Goal: Task Accomplishment & Management: Manage account settings

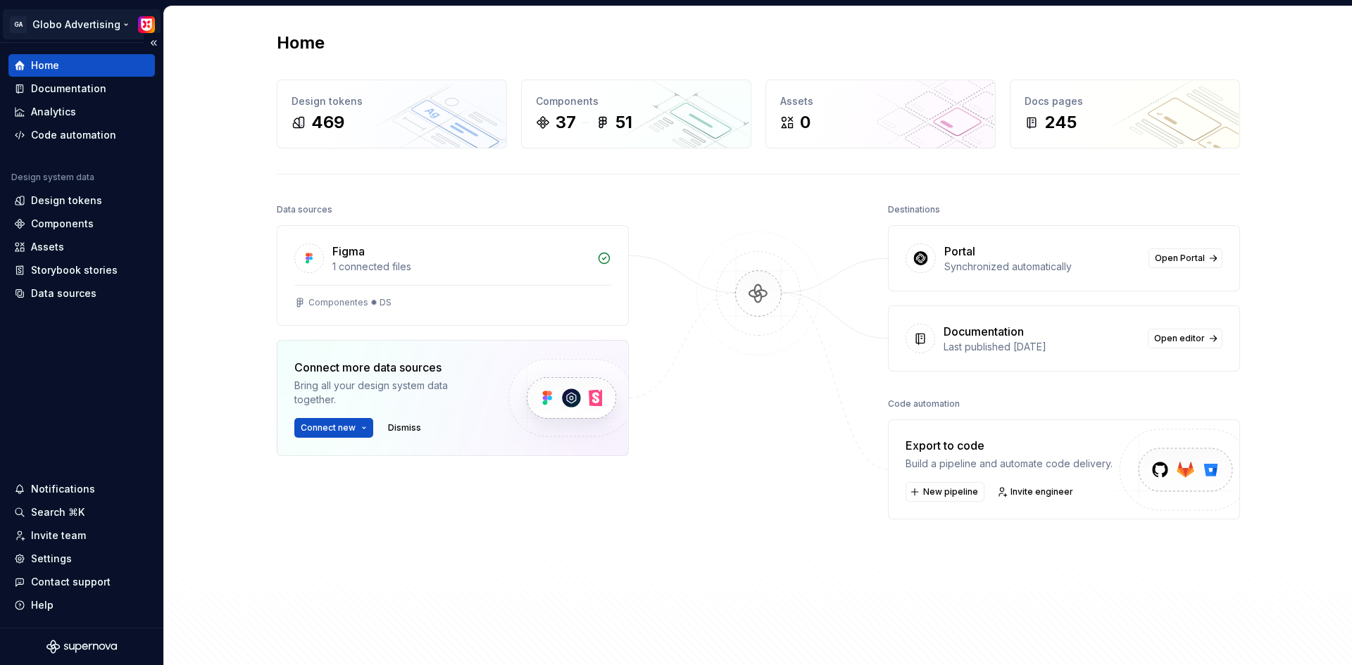
click at [73, 18] on html "GA Globo Advertising Home Documentation Analytics Code automation Design system…" at bounding box center [676, 332] width 1352 height 665
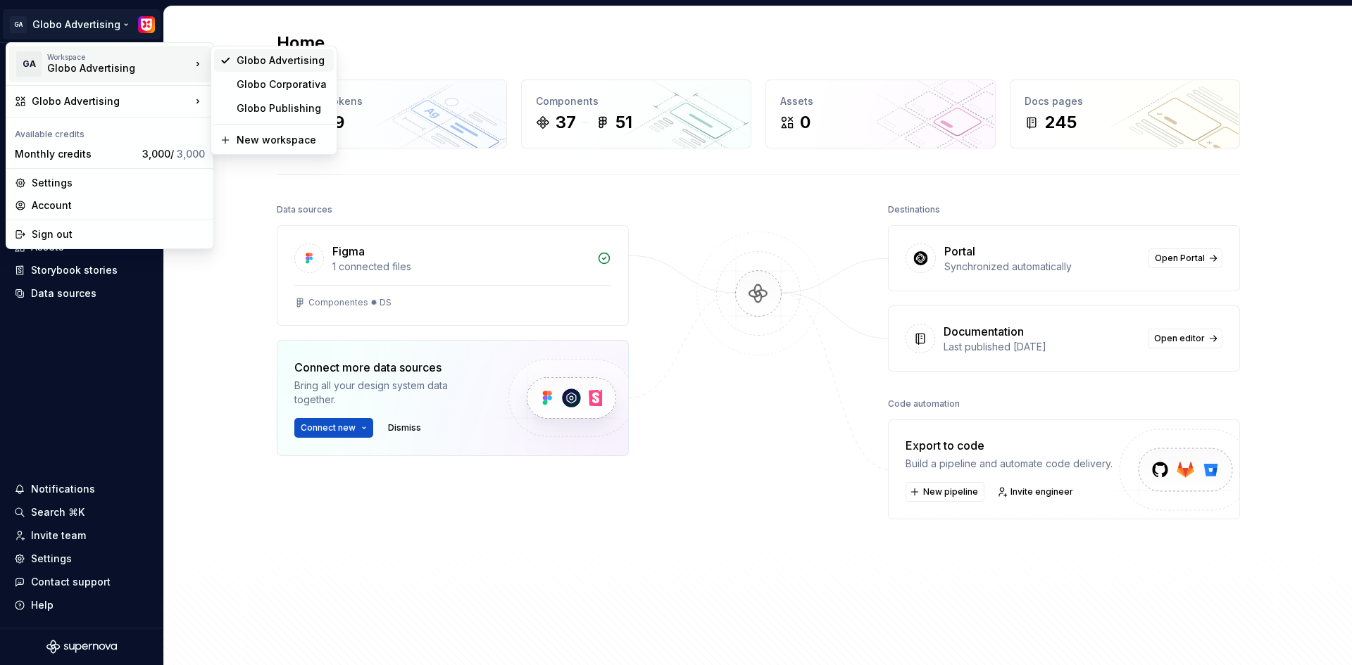
click at [282, 61] on div "Globo Advertising" at bounding box center [283, 61] width 92 height 14
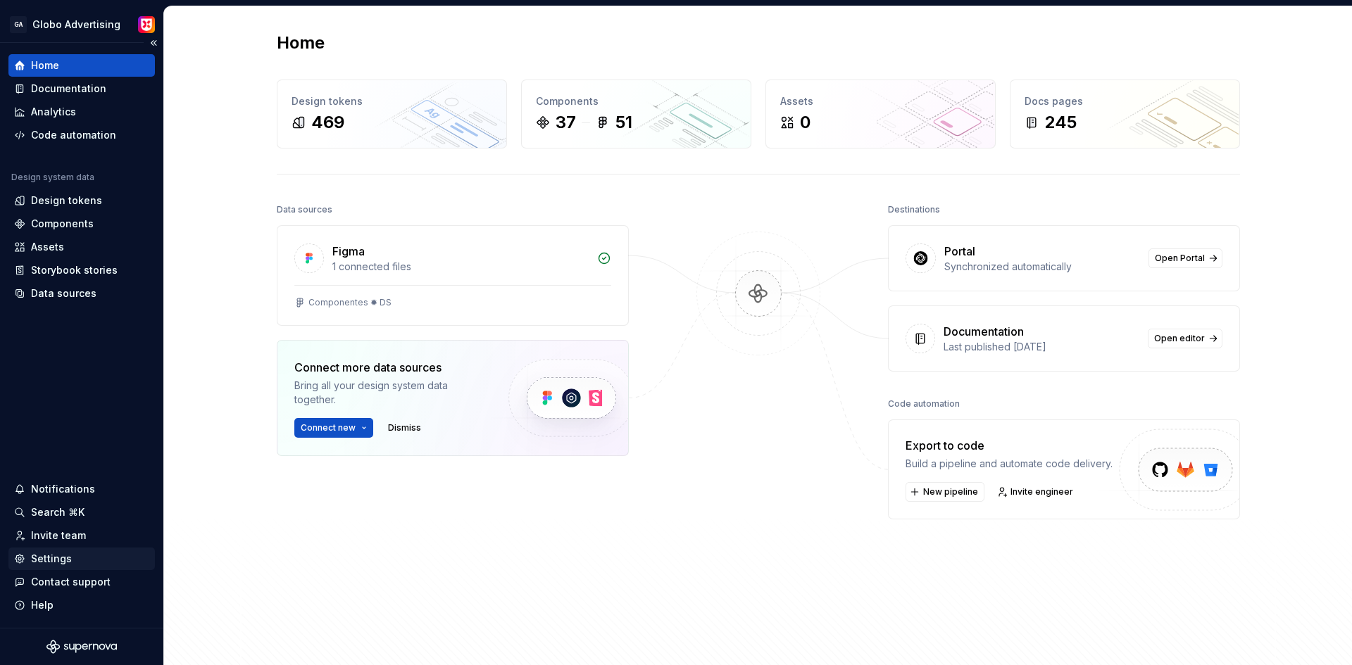
click at [58, 555] on div "Settings" at bounding box center [51, 559] width 41 height 14
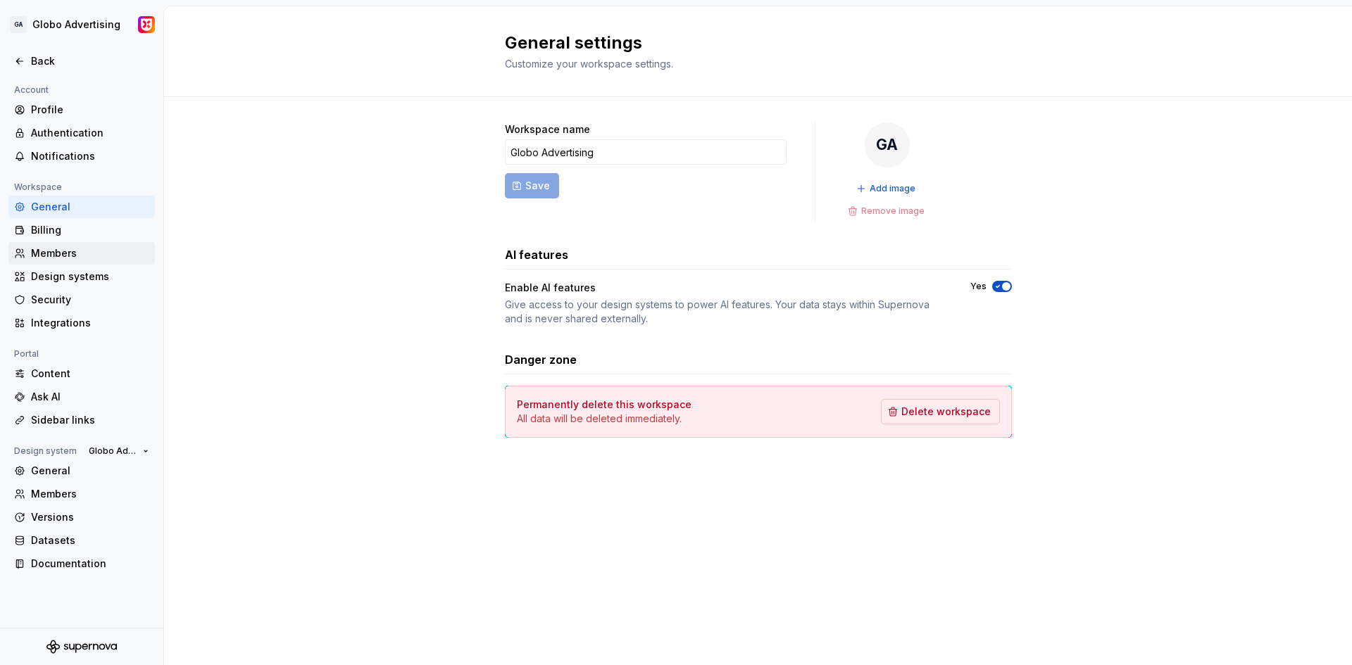
click at [54, 249] on div "Members" at bounding box center [90, 253] width 118 height 14
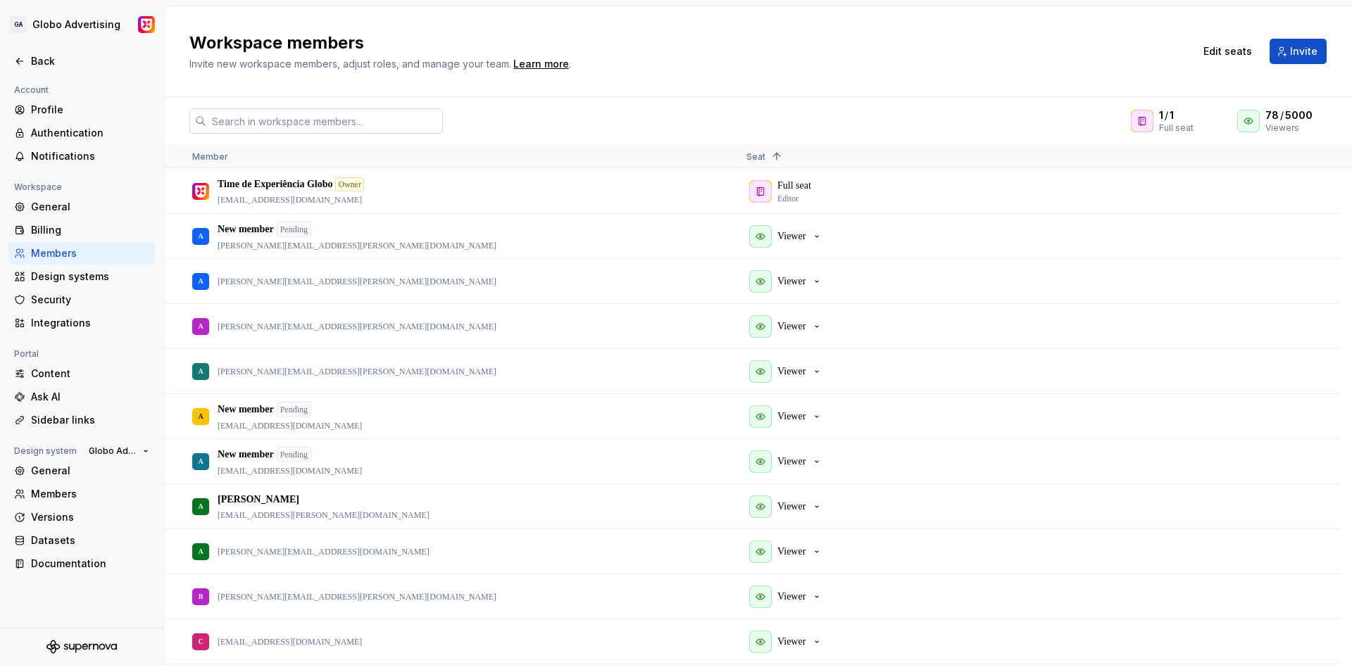
click at [342, 118] on input "text" at bounding box center [324, 120] width 237 height 25
paste input "[EMAIL_ADDRESS][DOMAIN_NAME]"
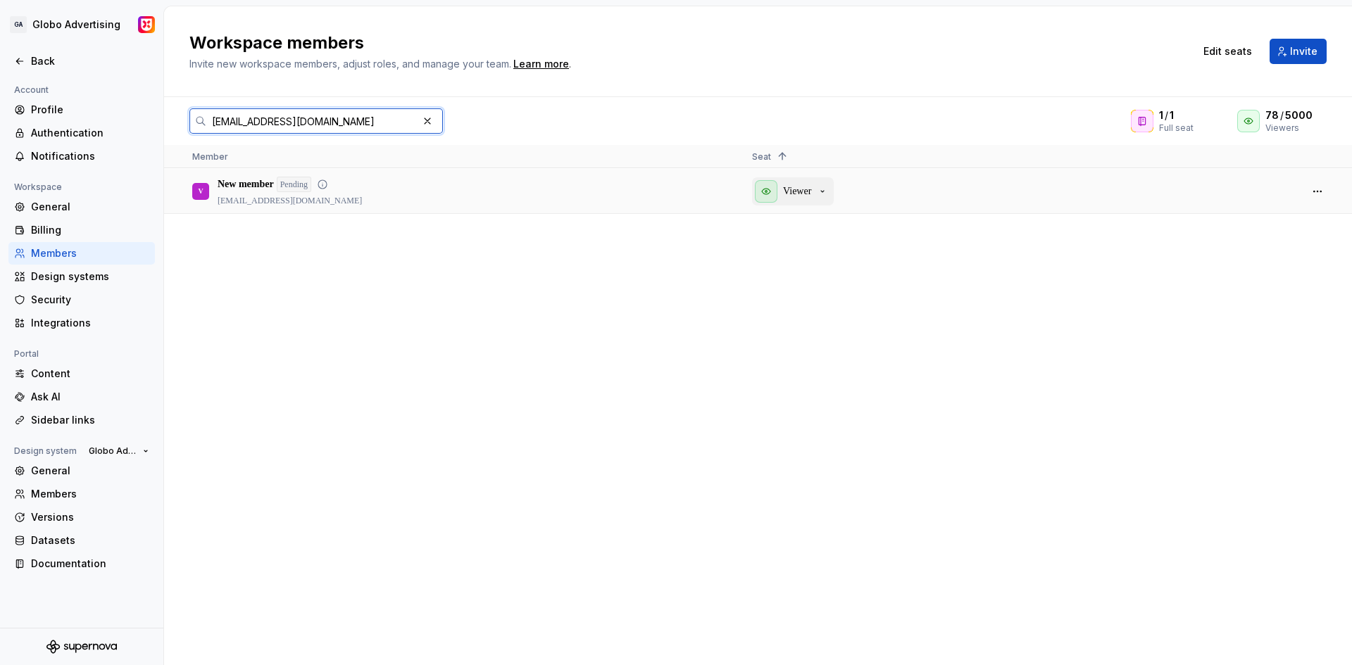
type input "[EMAIL_ADDRESS][DOMAIN_NAME]"
click at [793, 189] on p "Viewer" at bounding box center [797, 191] width 28 height 14
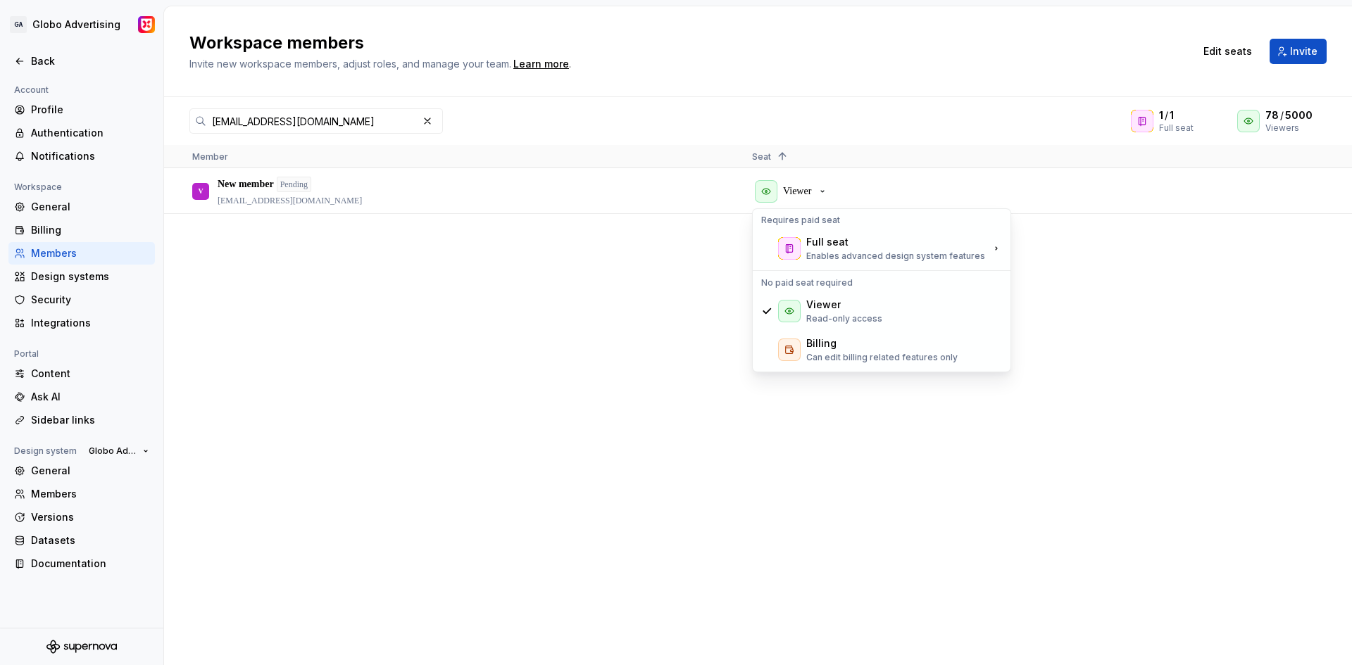
click at [501, 239] on div "V New member Pending [EMAIL_ADDRESS][DOMAIN_NAME] Viewer" at bounding box center [758, 417] width 1188 height 496
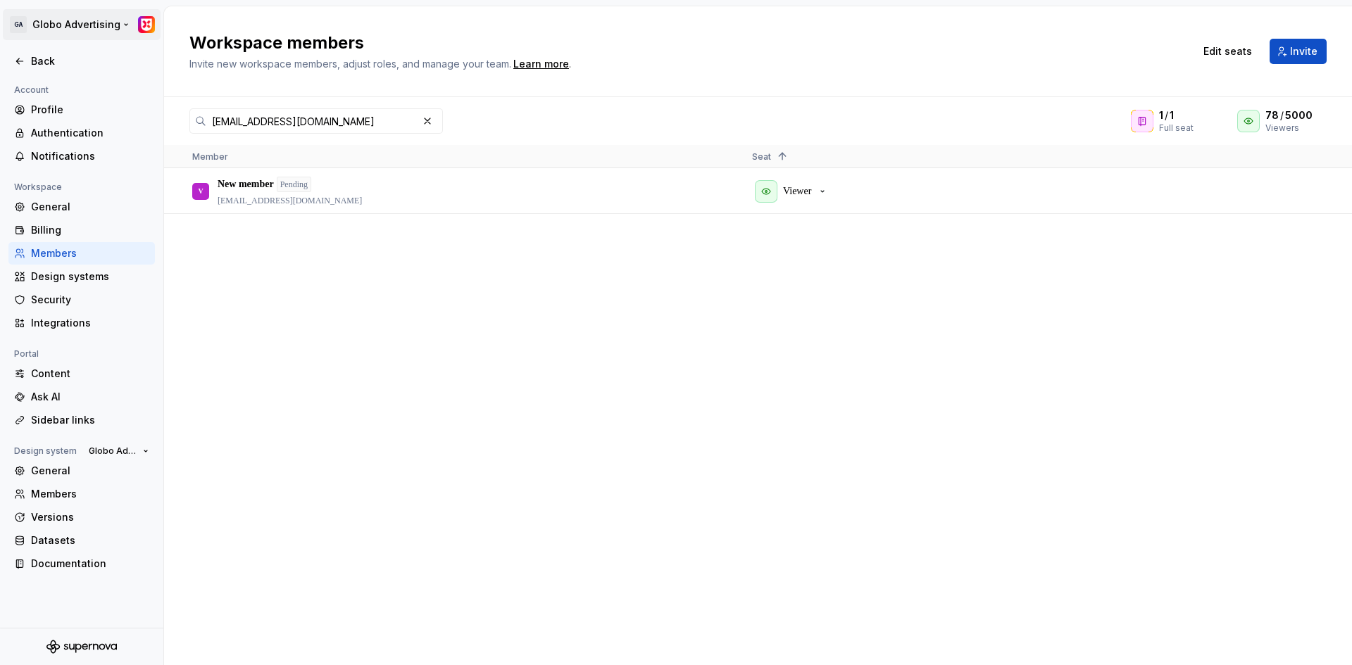
click at [82, 24] on html "GA Globo Advertising Back Account Profile Authentication Notifications Workspac…" at bounding box center [676, 332] width 1352 height 665
click at [130, 125] on div "Monthly credits" at bounding box center [76, 123] width 122 height 14
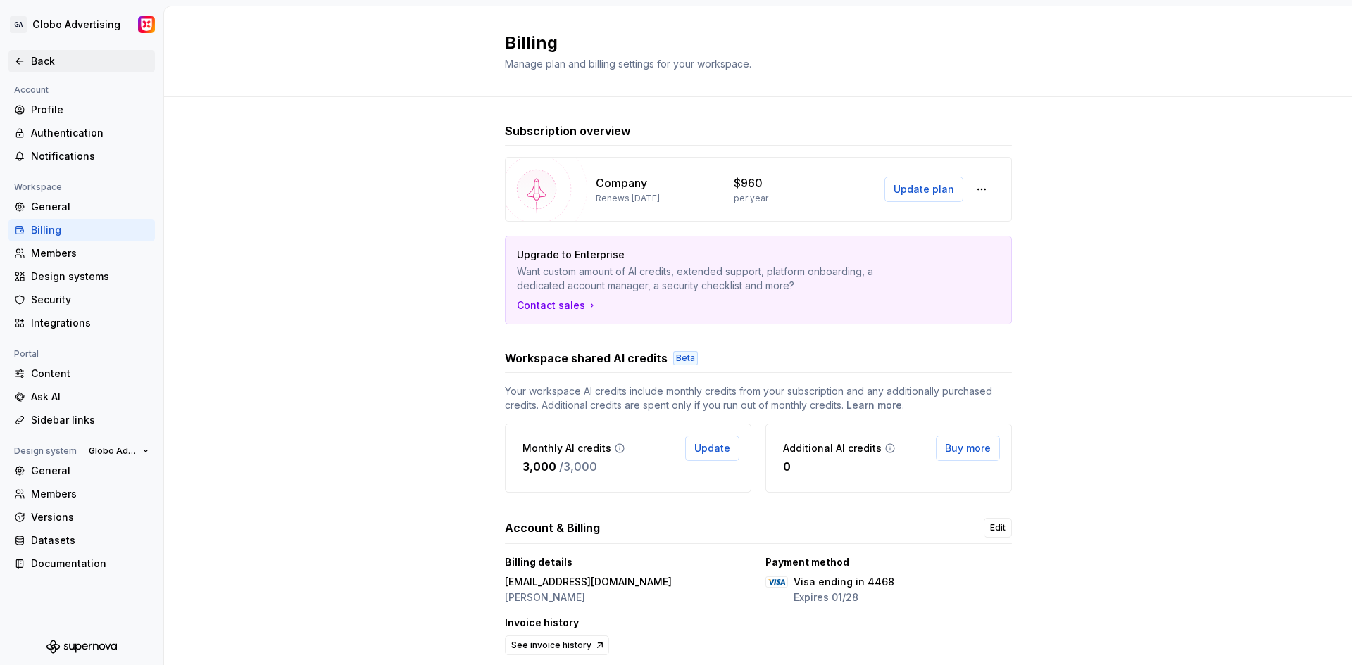
click at [25, 56] on icon at bounding box center [19, 61] width 11 height 11
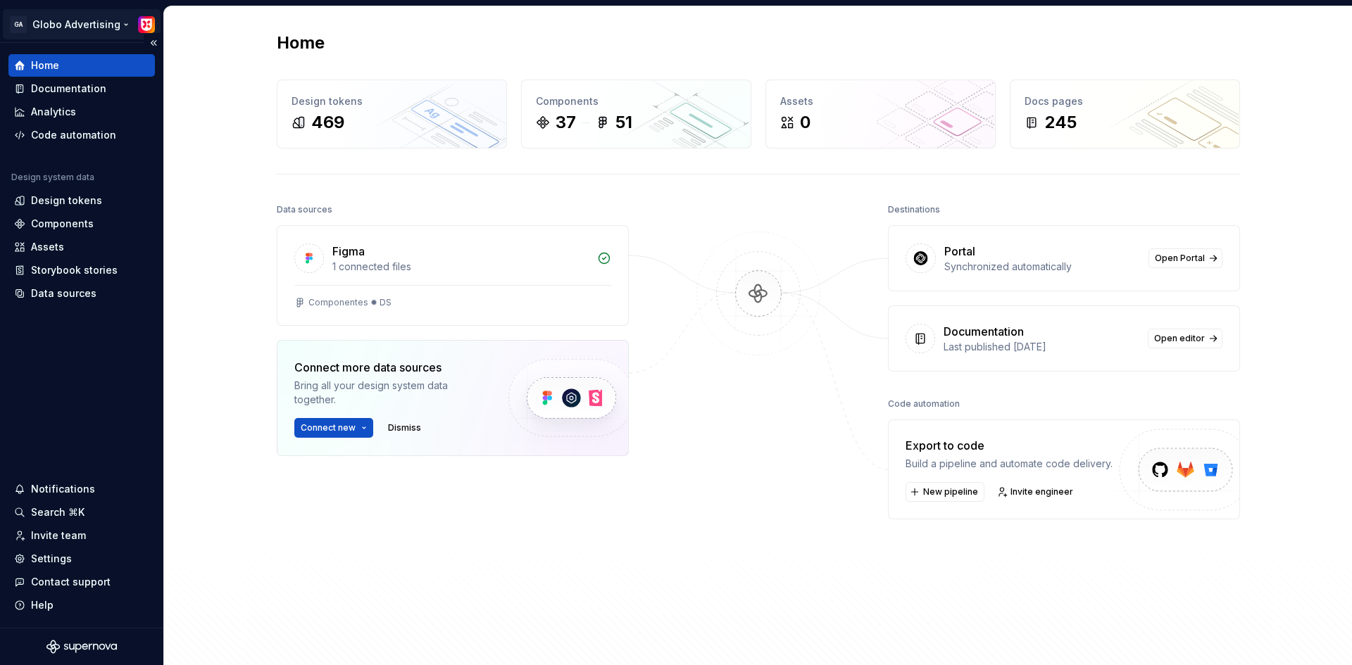
click at [79, 26] on html "GA Globo Advertising Home Documentation Analytics Code automation Design system…" at bounding box center [676, 332] width 1352 height 665
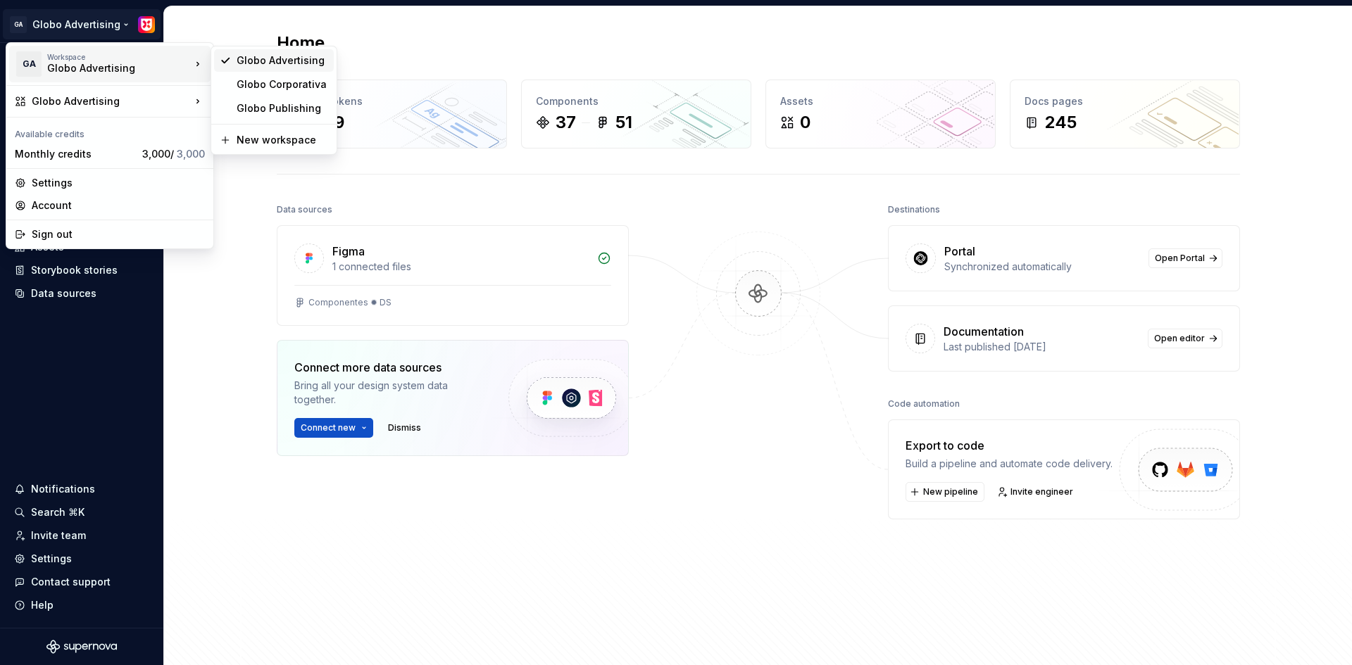
click at [271, 64] on div "Globo Advertising" at bounding box center [283, 61] width 92 height 14
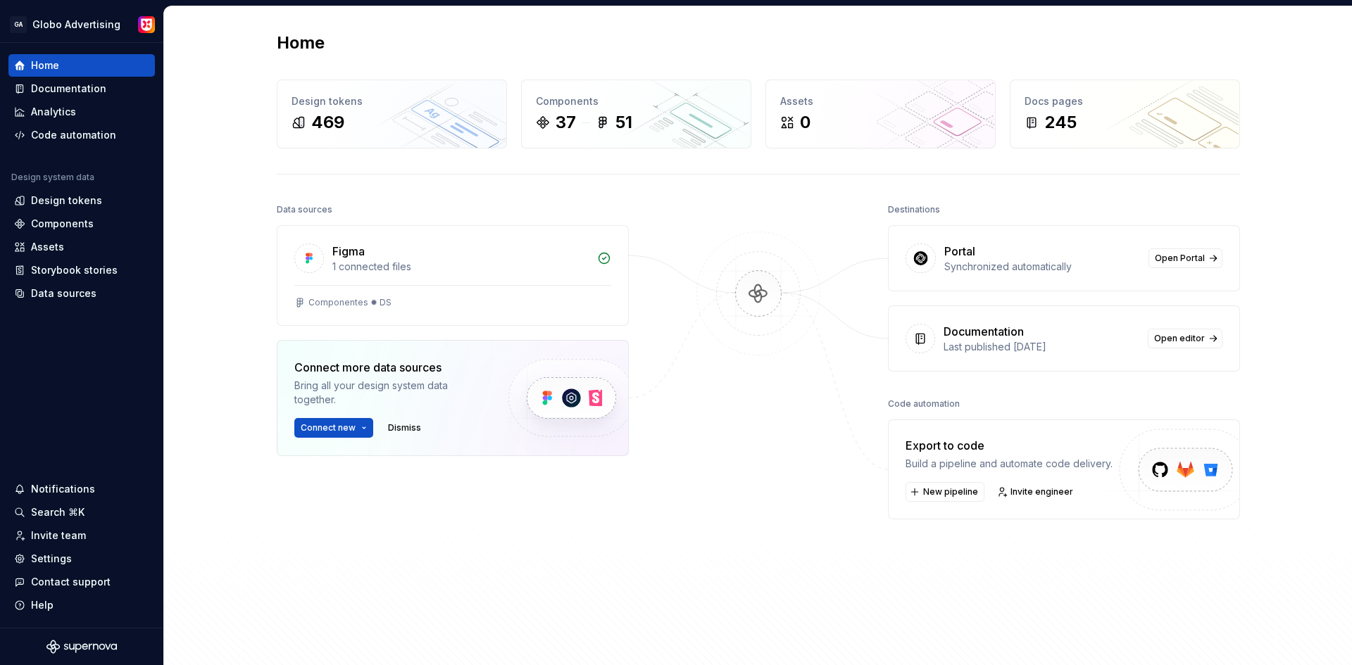
click at [506, 39] on div "Home" at bounding box center [758, 43] width 963 height 23
click at [637, 560] on div "Data sources Figma 1 connected files Componentes ✹ DS Connect more data sources…" at bounding box center [758, 428] width 963 height 456
click at [79, 25] on html "GA Globo Advertising Home Documentation Analytics Code automation Design system…" at bounding box center [676, 332] width 1352 height 665
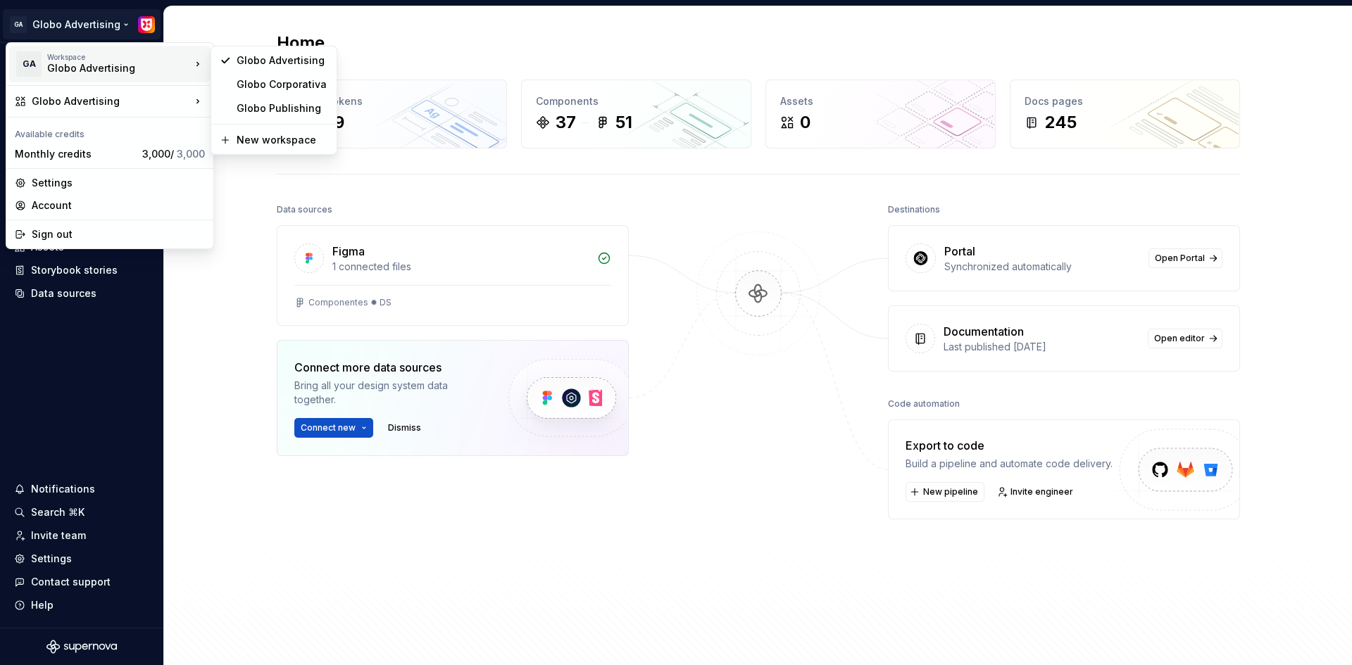
click at [239, 277] on html "GA Globo Advertising Home Documentation Analytics Code automation Design system…" at bounding box center [676, 332] width 1352 height 665
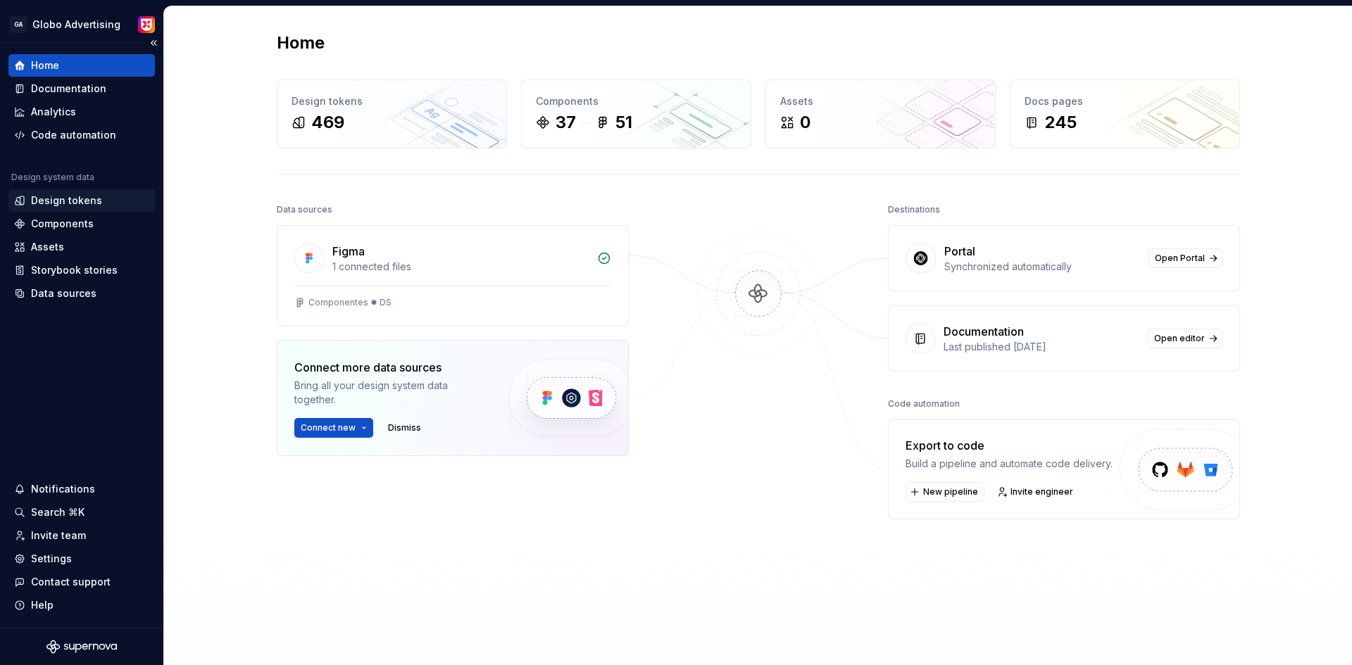
click at [84, 201] on div "Design tokens" at bounding box center [66, 201] width 71 height 14
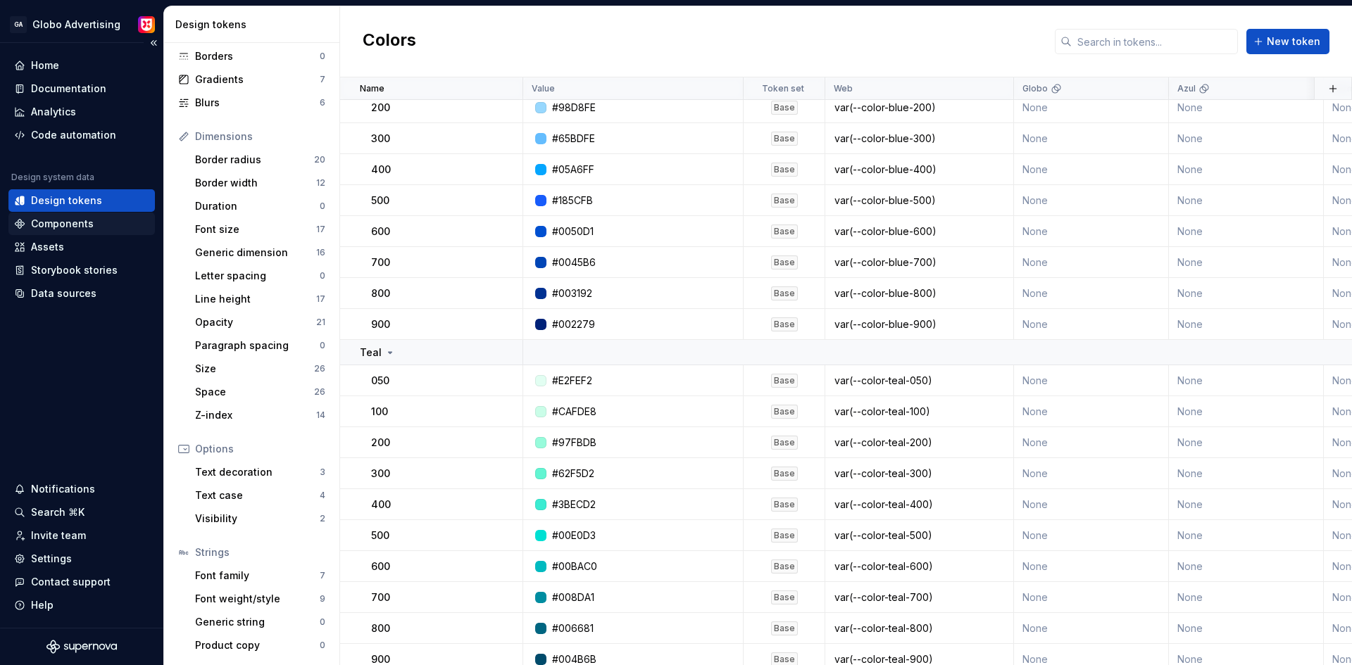
scroll to position [493, 0]
click at [77, 220] on div "Components" at bounding box center [62, 224] width 63 height 14
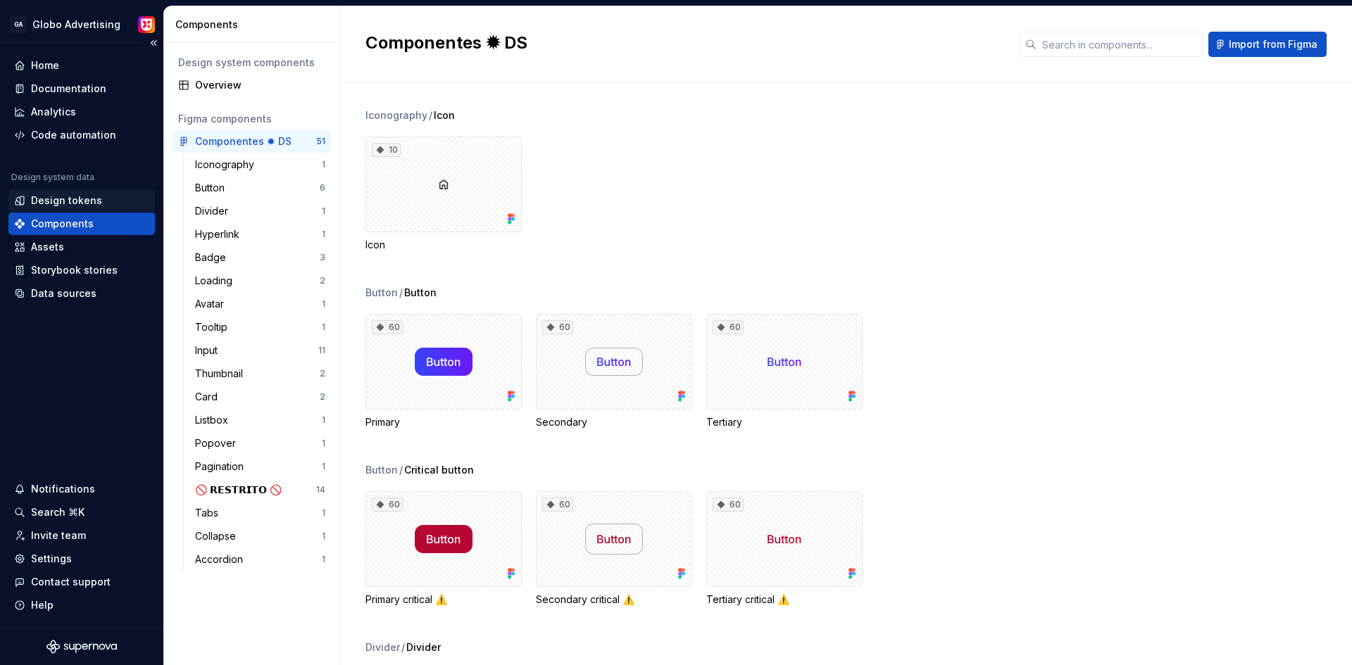
click at [66, 198] on div "Design tokens" at bounding box center [66, 201] width 71 height 14
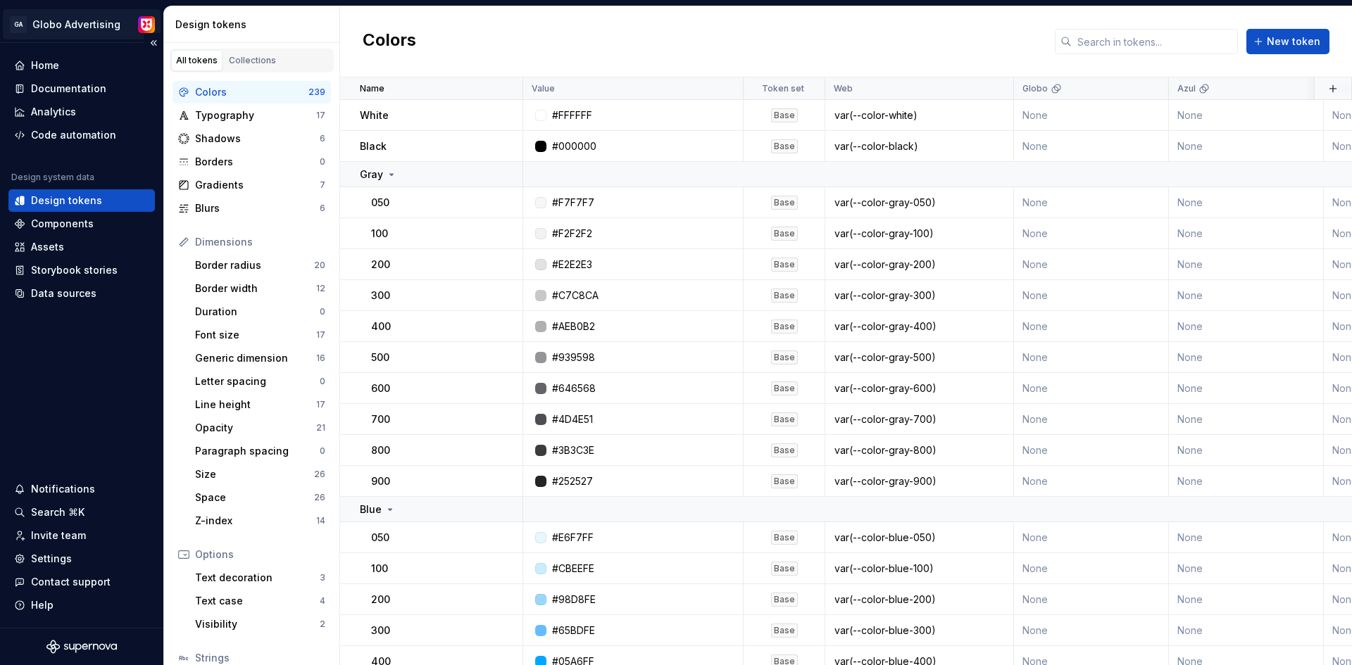
click at [88, 29] on html "GA Globo Advertising Home Documentation Analytics Code automation Design system…" at bounding box center [676, 332] width 1352 height 665
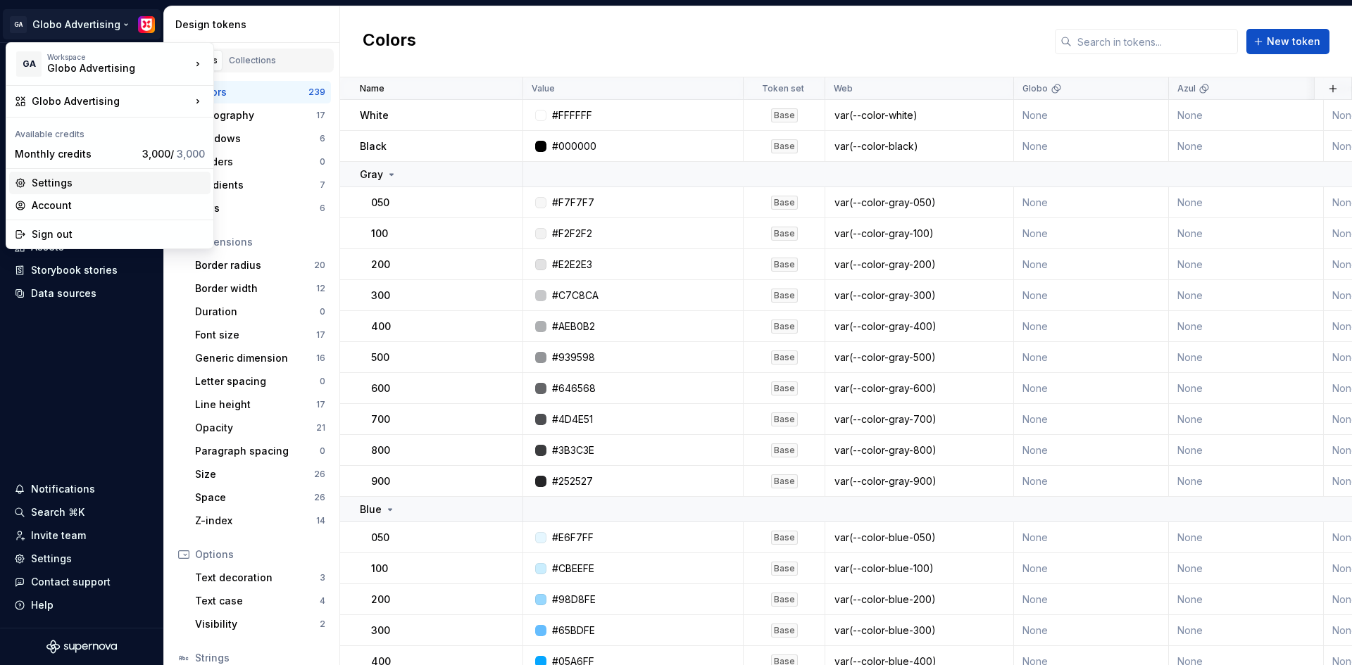
click at [49, 184] on div "Settings" at bounding box center [118, 183] width 173 height 14
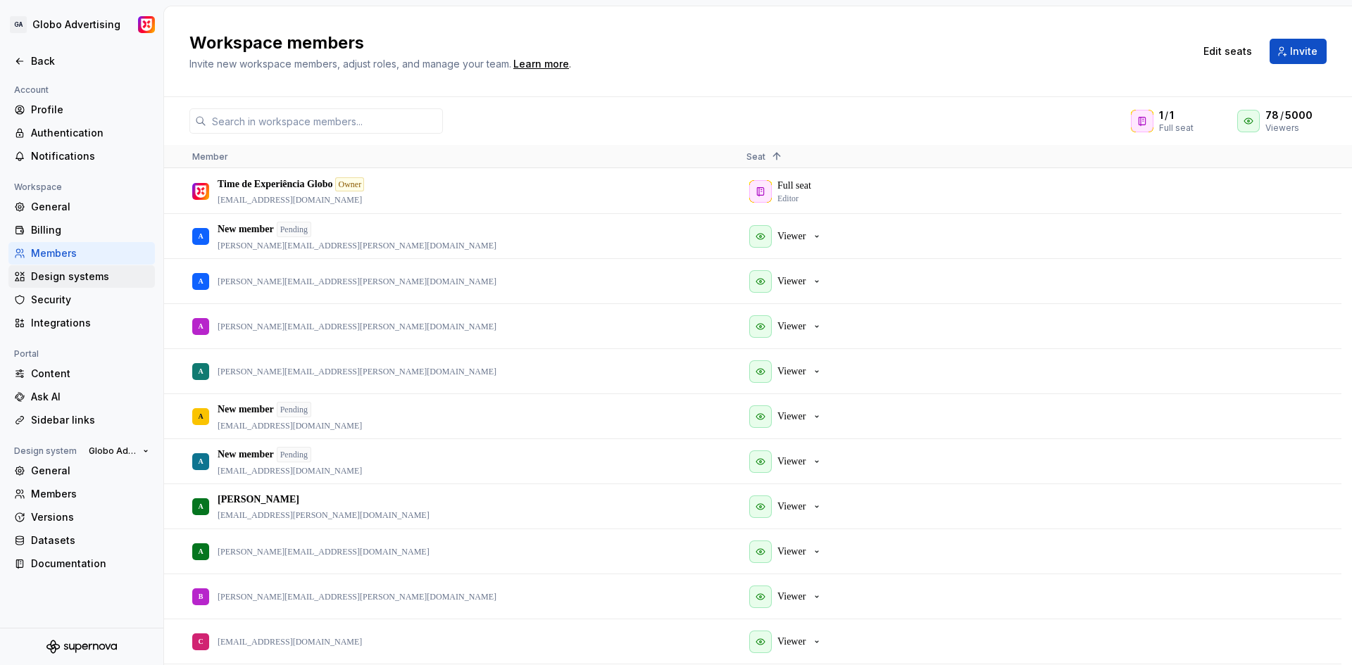
click at [87, 275] on div "Design systems" at bounding box center [90, 277] width 118 height 14
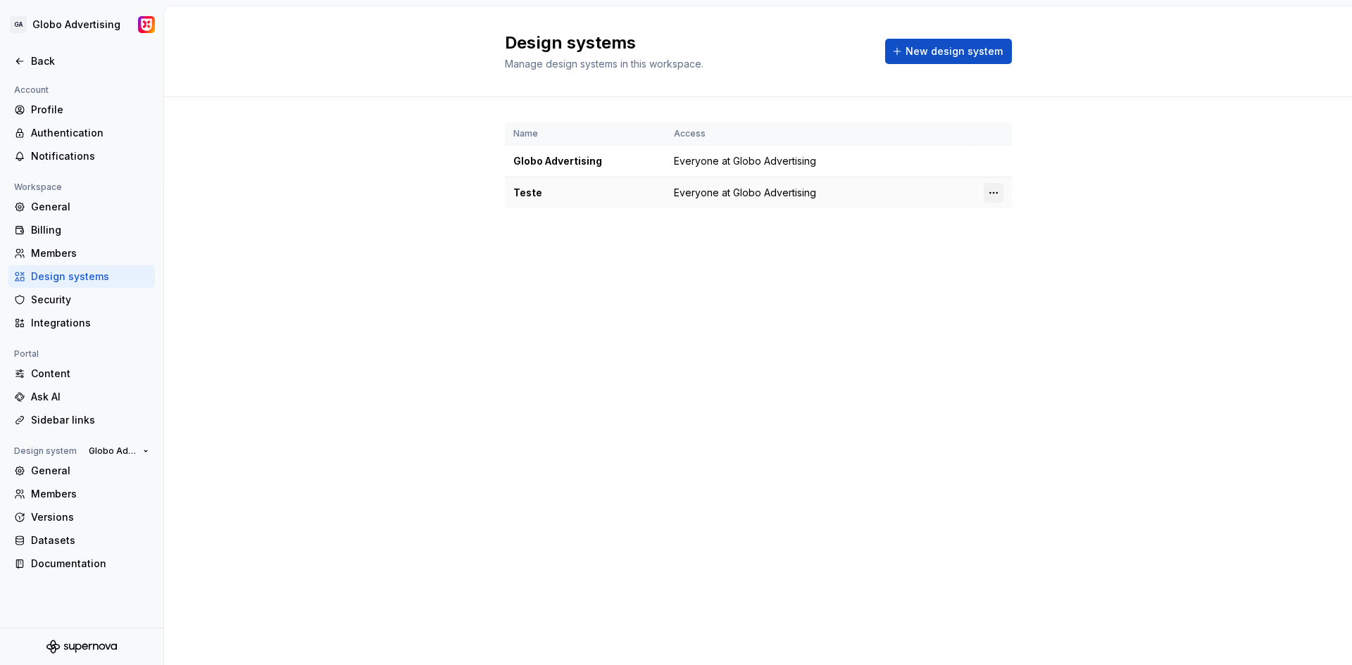
click at [1000, 192] on html "GA Globo Advertising Back Account Profile Authentication Notifications Workspac…" at bounding box center [676, 332] width 1352 height 665
click at [993, 149] on html "GA Globo Advertising Back Account Profile Authentication Notifications Workspac…" at bounding box center [676, 332] width 1352 height 665
click at [991, 194] on html "GA Globo Advertising Back Account Profile Authentication Notifications Workspac…" at bounding box center [676, 332] width 1352 height 665
click at [1013, 220] on div "View members" at bounding box center [1077, 220] width 134 height 14
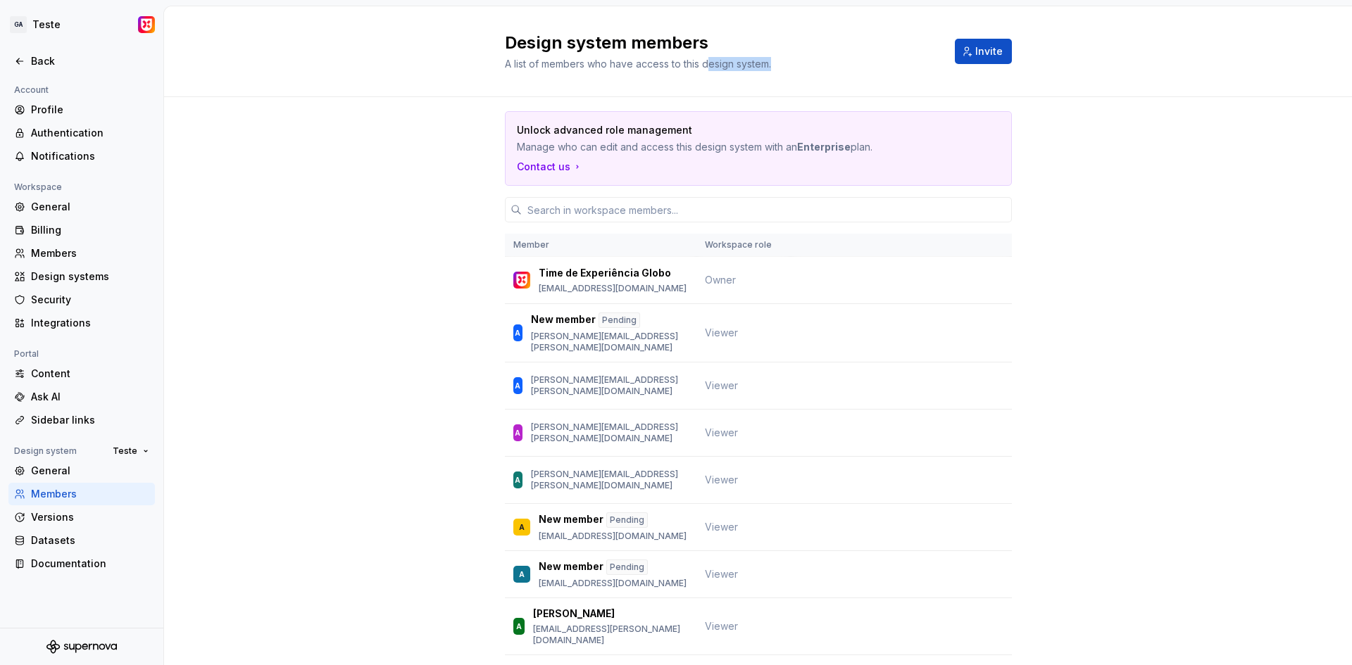
drag, startPoint x: 702, startPoint y: 63, endPoint x: 772, endPoint y: 65, distance: 69.7
click at [772, 65] on div "A list of members who have access to this design system." at bounding box center [716, 64] width 422 height 14
drag, startPoint x: 522, startPoint y: 150, endPoint x: 827, endPoint y: 140, distance: 305.0
click at [827, 140] on p "Manage who can edit and access this design system with an Enterprise plan." at bounding box center [709, 147] width 384 height 14
click at [142, 451] on button "Teste" at bounding box center [130, 451] width 49 height 20
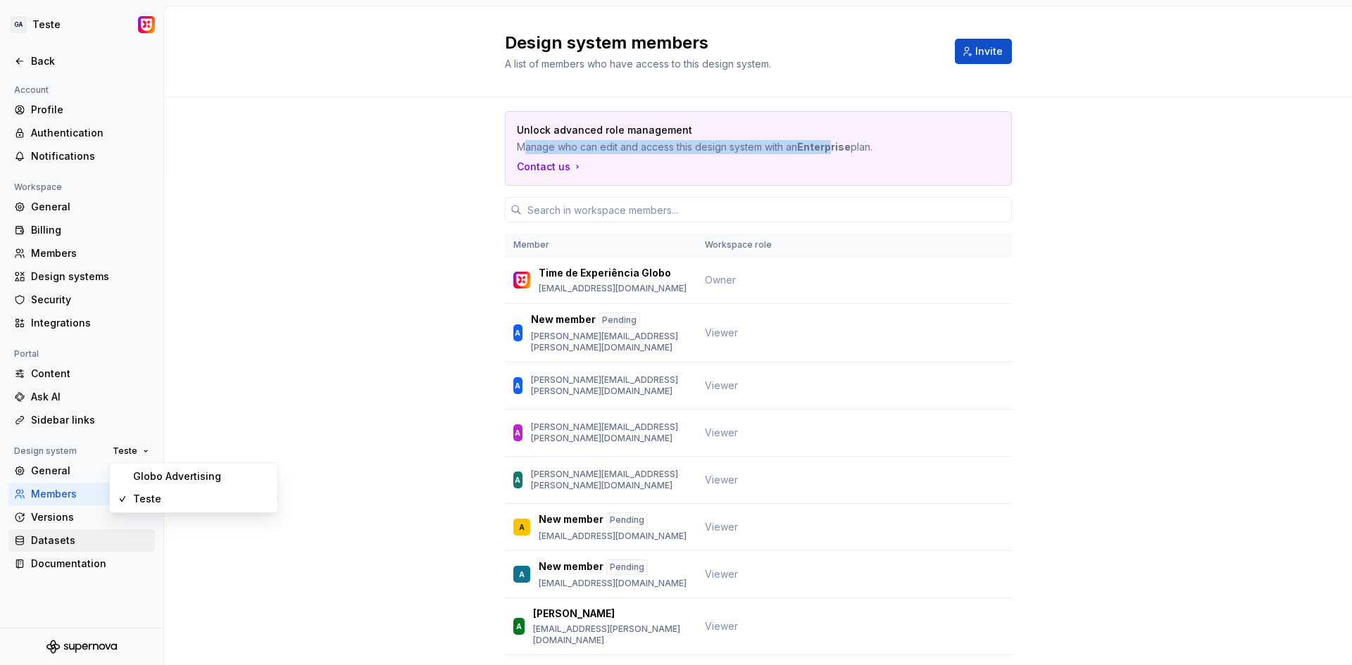
click at [65, 540] on div "Datasets" at bounding box center [90, 541] width 118 height 14
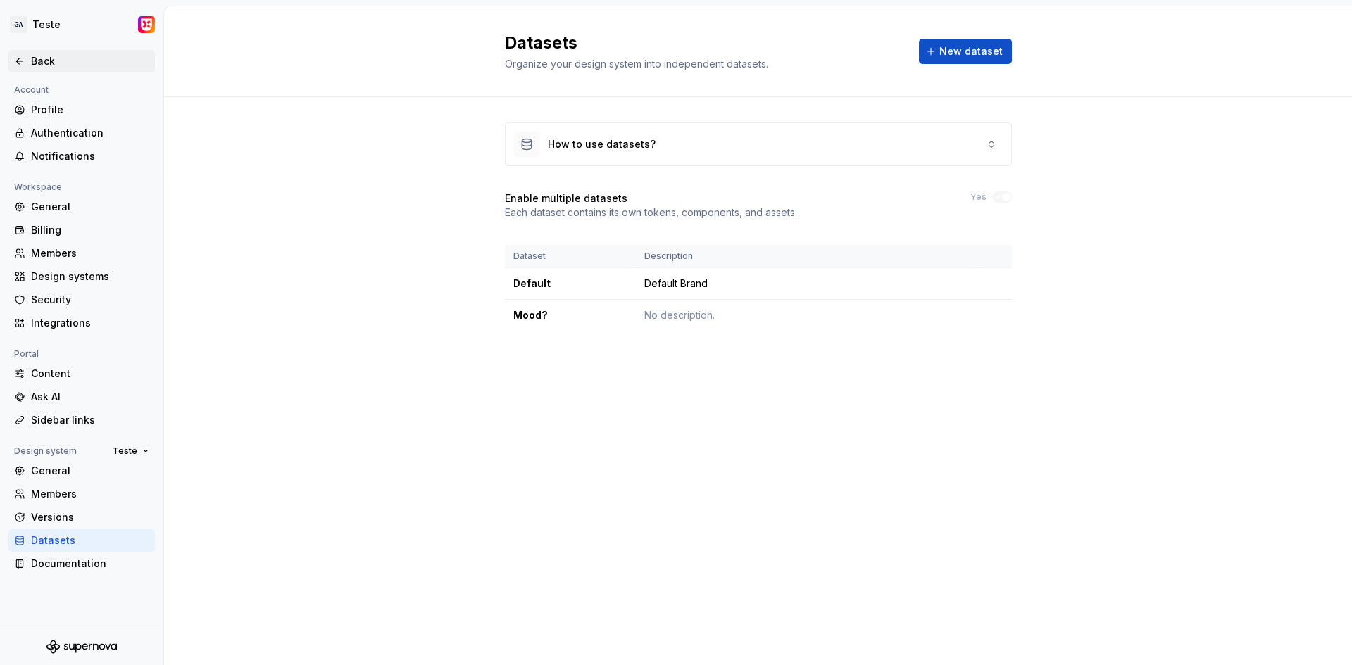
click at [25, 59] on icon at bounding box center [19, 61] width 11 height 11
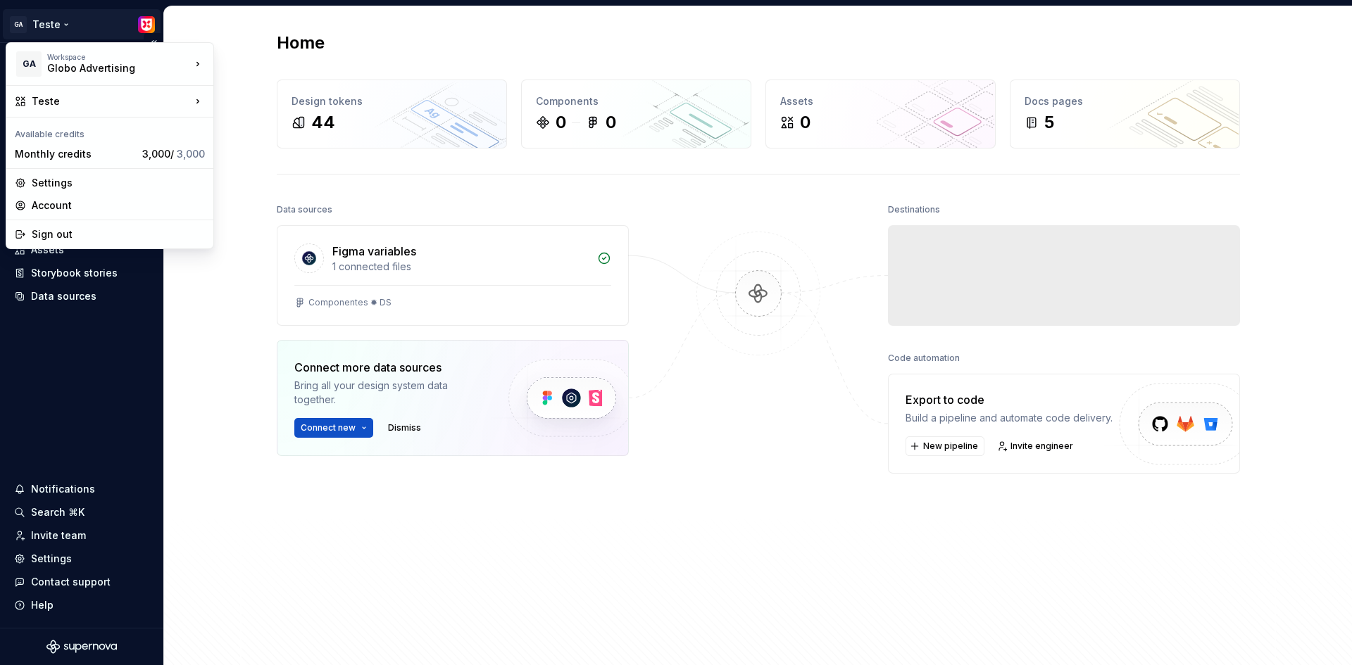
click at [59, 26] on html "GA Teste Home Documentation Analytics Code automation Dataset Default Design to…" at bounding box center [676, 332] width 1352 height 665
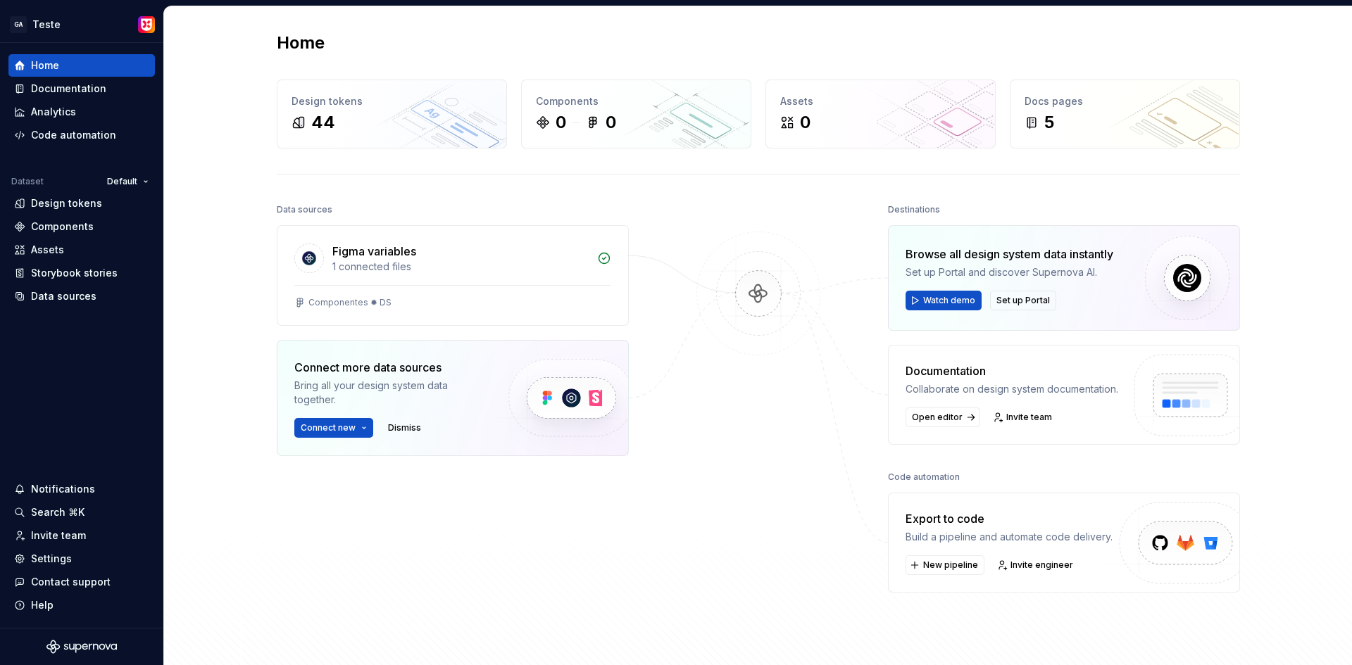
click at [184, 21] on html "GA Teste Home Documentation Analytics Code automation Dataset Default Design to…" at bounding box center [676, 332] width 1352 height 665
click at [123, 181] on html "GA Teste Home Documentation Analytics Code automation Dataset Default Design to…" at bounding box center [676, 332] width 1352 height 665
click at [65, 25] on html "GA Teste Home Documentation Analytics Code automation Dataset Default Design to…" at bounding box center [676, 332] width 1352 height 665
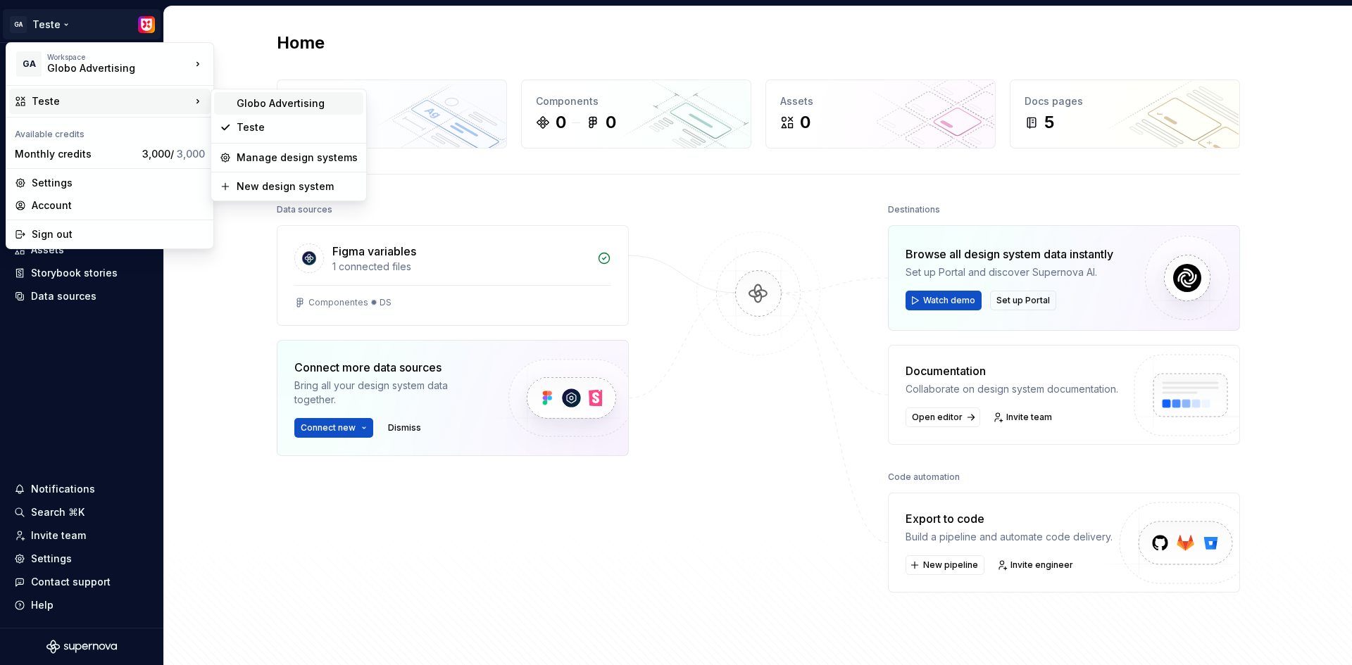
click at [284, 106] on div "Globo Advertising" at bounding box center [297, 103] width 121 height 14
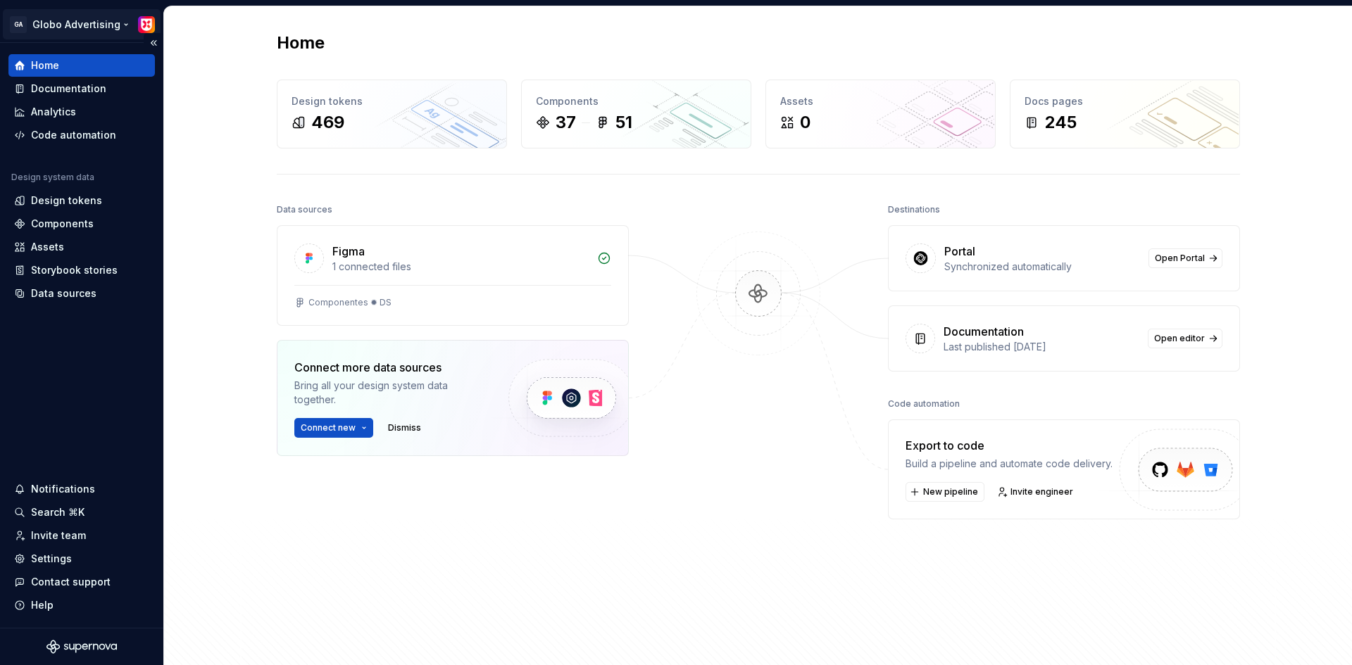
click at [84, 27] on html "GA Globo Advertising Home Documentation Analytics Code automation Design system…" at bounding box center [676, 332] width 1352 height 665
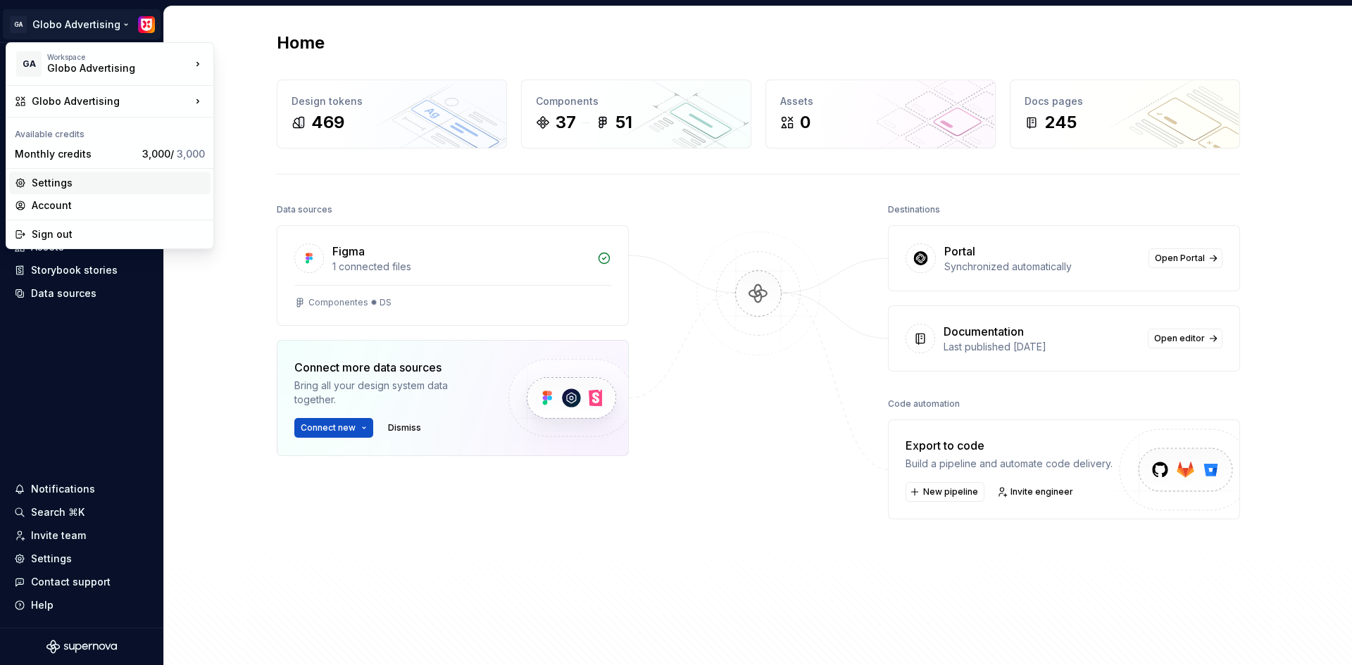
click at [49, 178] on div "Settings" at bounding box center [118, 183] width 173 height 14
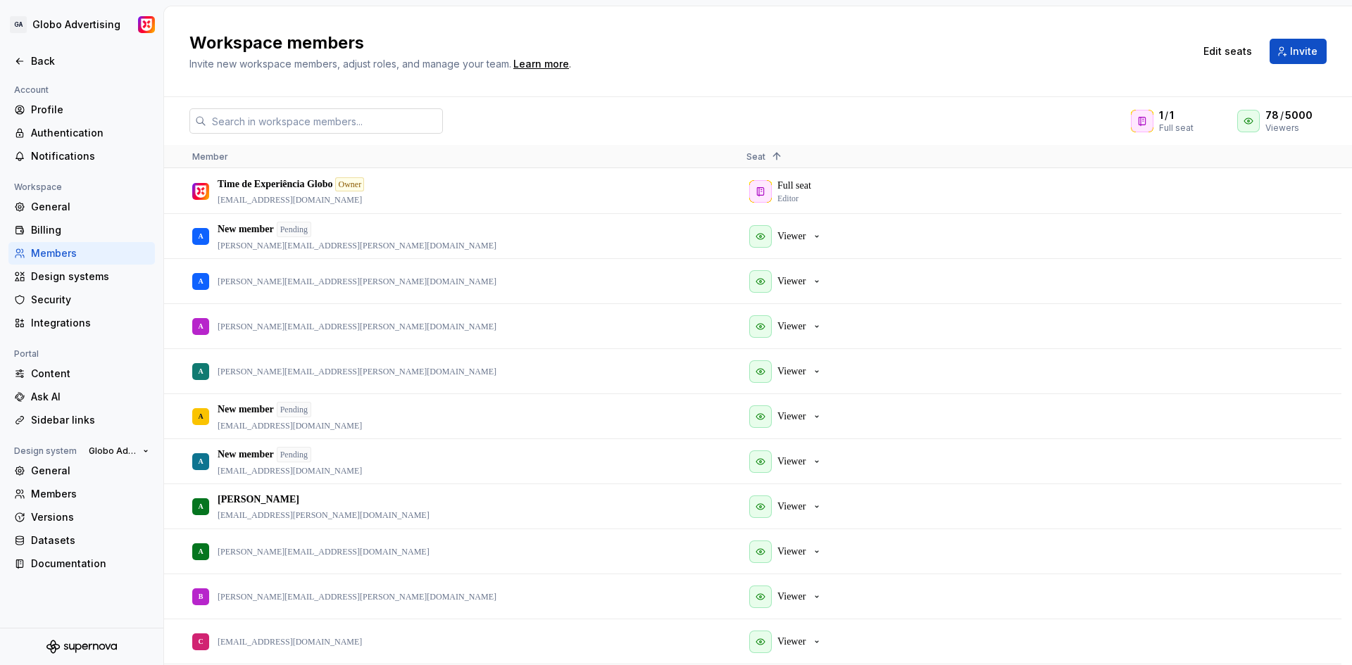
click at [334, 120] on input "text" at bounding box center [324, 120] width 237 height 25
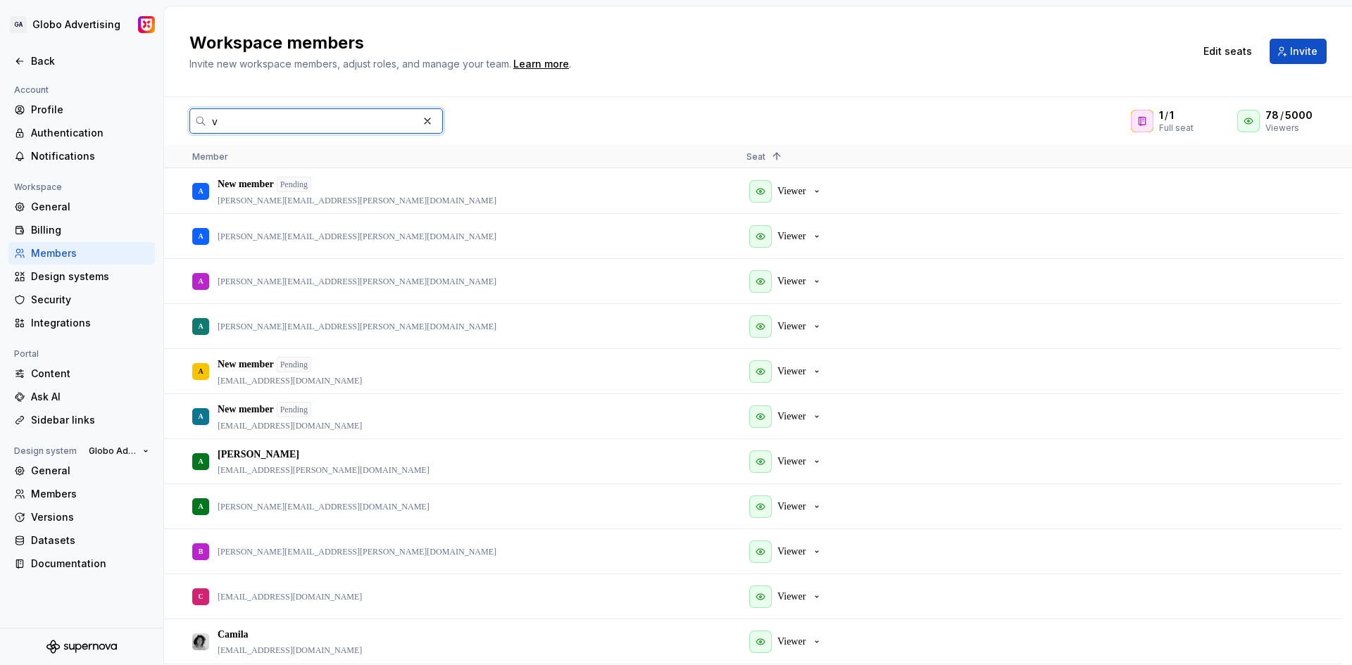
paste input "[EMAIL_ADDRESS][DOMAIN_NAME]"
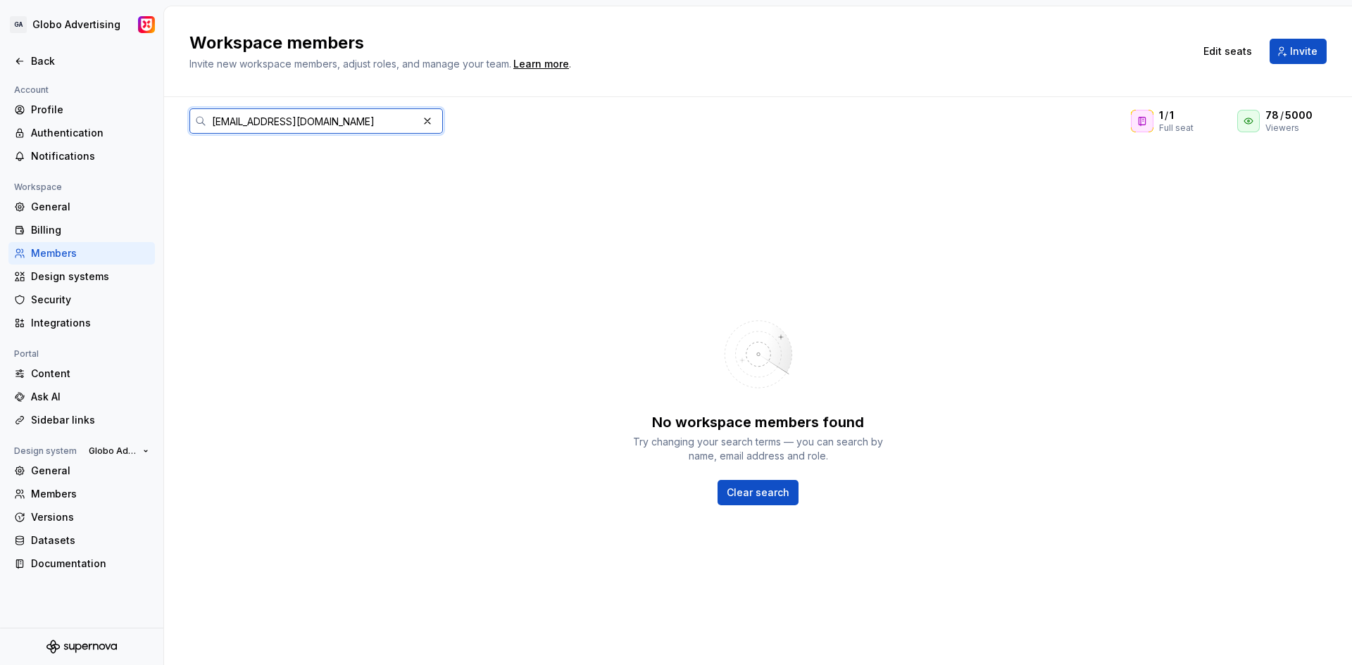
paste input "text"
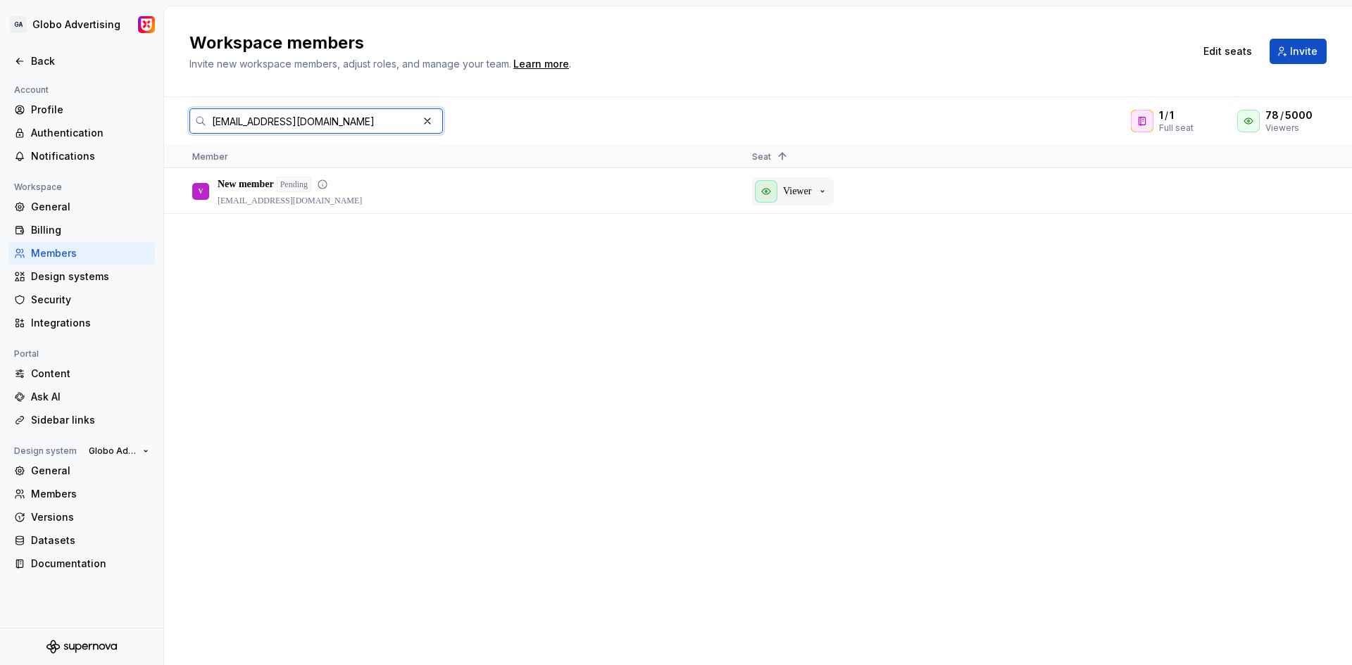
type input "[EMAIL_ADDRESS][DOMAIN_NAME]"
click at [803, 185] on p "Viewer" at bounding box center [797, 191] width 28 height 14
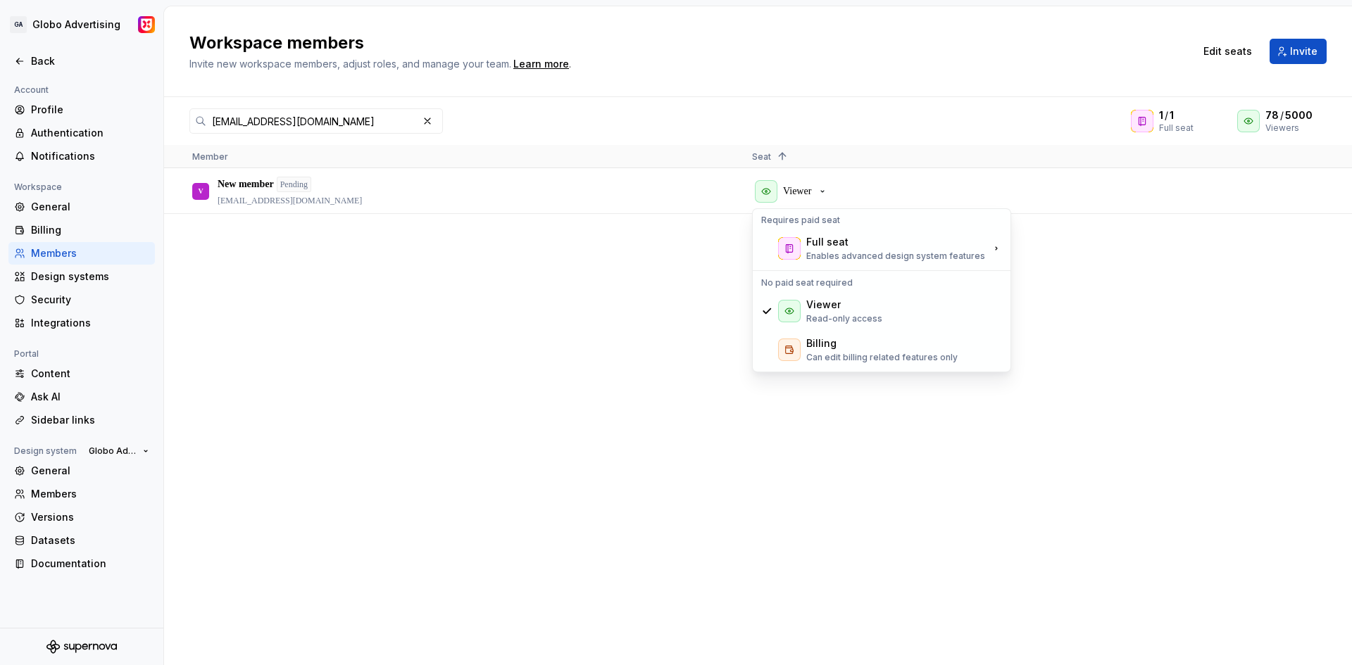
click at [527, 284] on div "V New member Pending [EMAIL_ADDRESS][DOMAIN_NAME] Viewer" at bounding box center [758, 417] width 1188 height 496
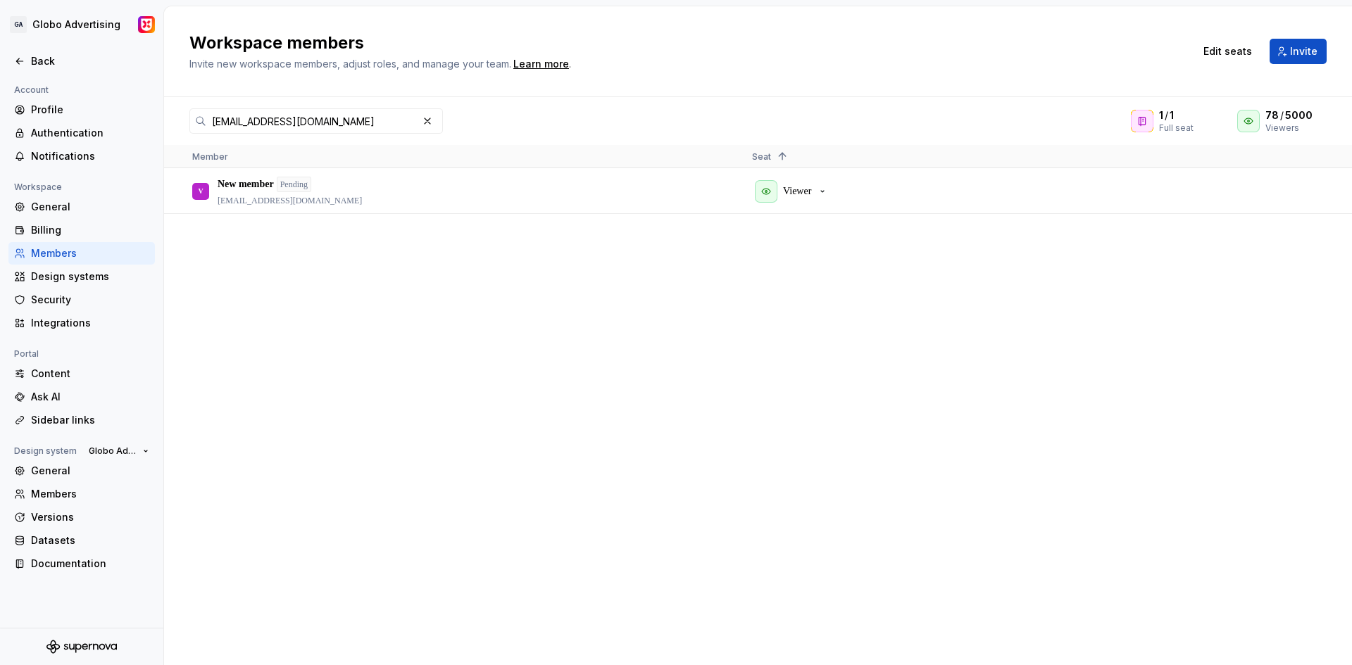
click at [567, 384] on div "V New member Pending [EMAIL_ADDRESS][DOMAIN_NAME] Viewer" at bounding box center [758, 417] width 1188 height 496
click at [1318, 324] on div "V New member Pending [EMAIL_ADDRESS][DOMAIN_NAME] Viewer" at bounding box center [758, 417] width 1188 height 496
click at [432, 127] on button "button" at bounding box center [427, 121] width 20 height 20
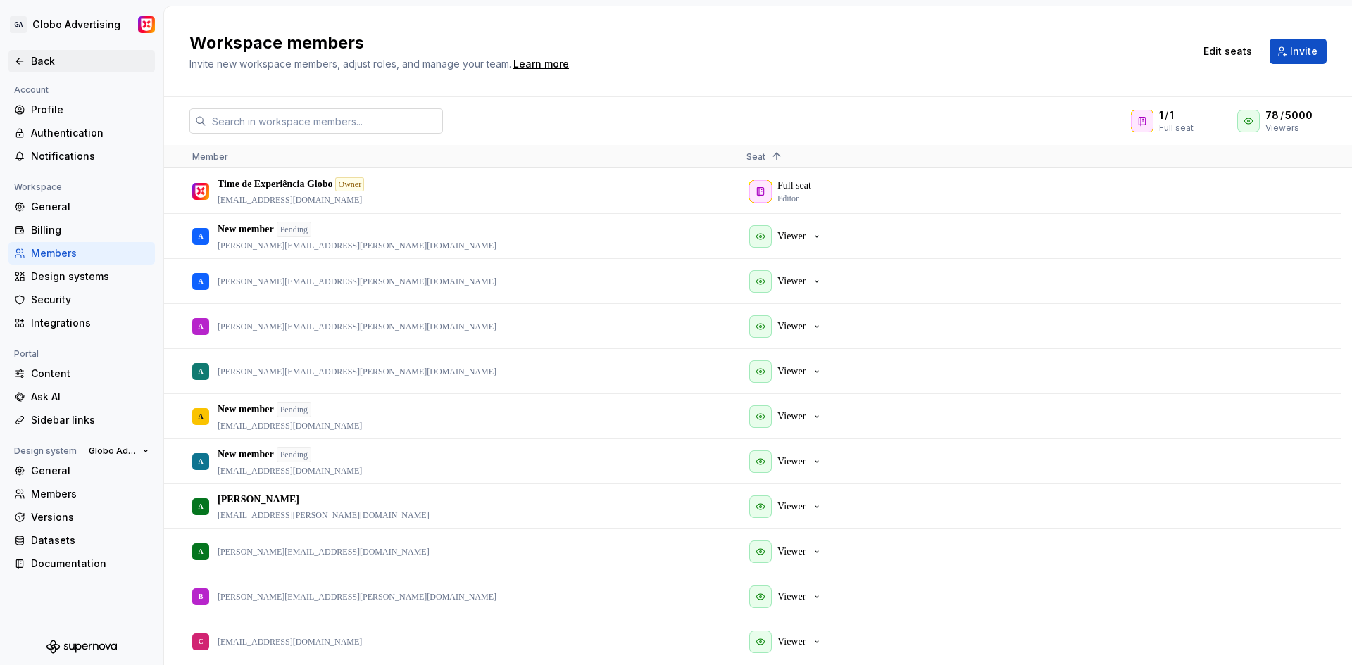
click at [11, 58] on div "Back" at bounding box center [81, 61] width 146 height 23
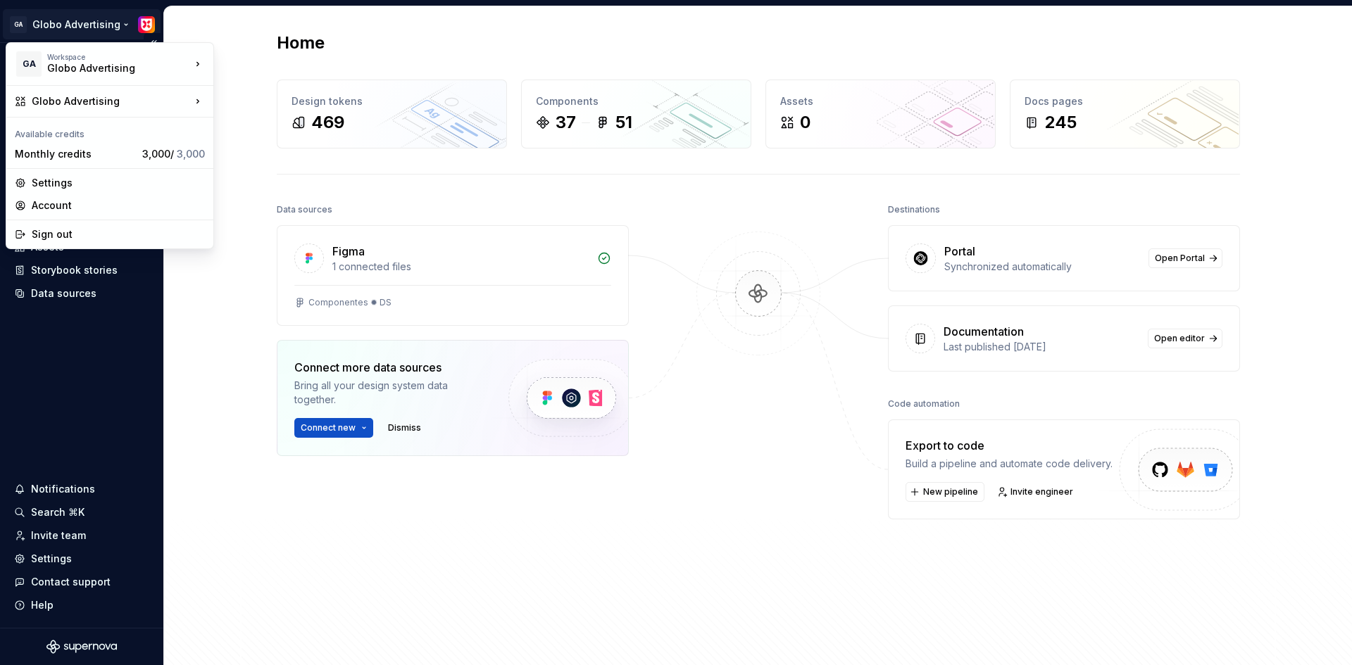
click at [35, 25] on html "GA Globo Advertising Home Documentation Analytics Code automation Design system…" at bounding box center [676, 332] width 1352 height 665
click at [111, 62] on div "Globo Advertising" at bounding box center [107, 68] width 120 height 14
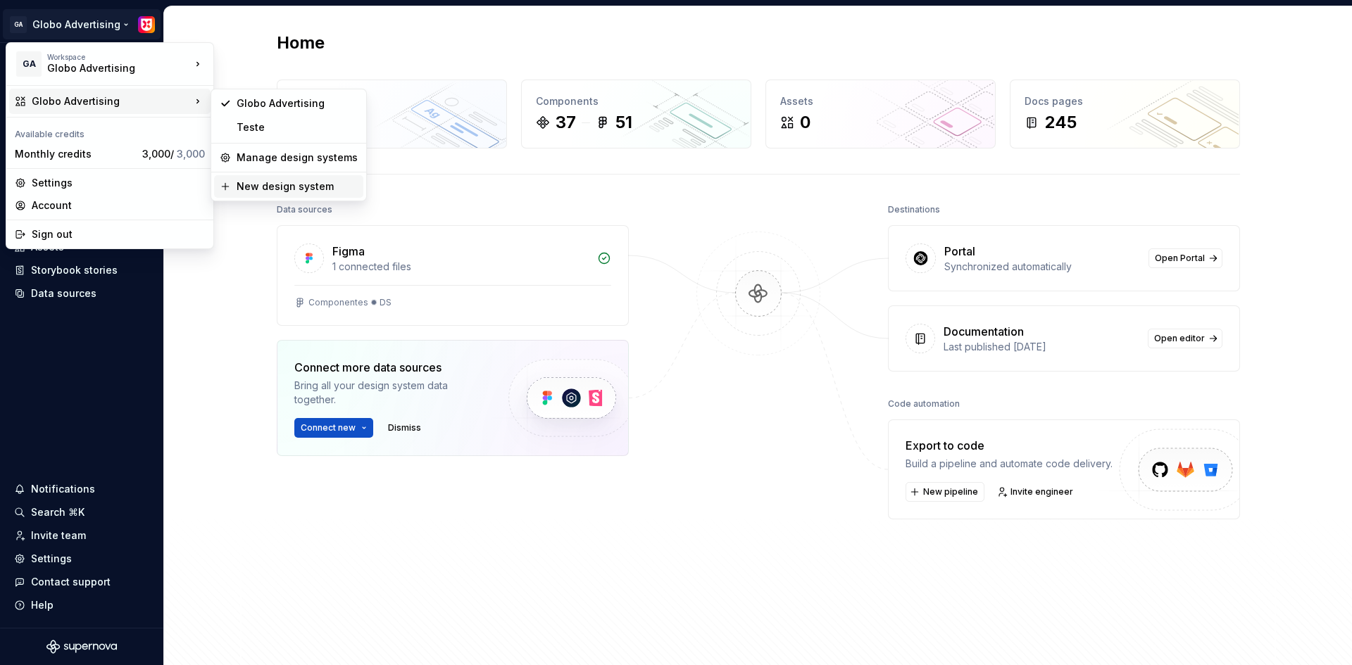
click at [272, 186] on div "New design system" at bounding box center [297, 187] width 121 height 14
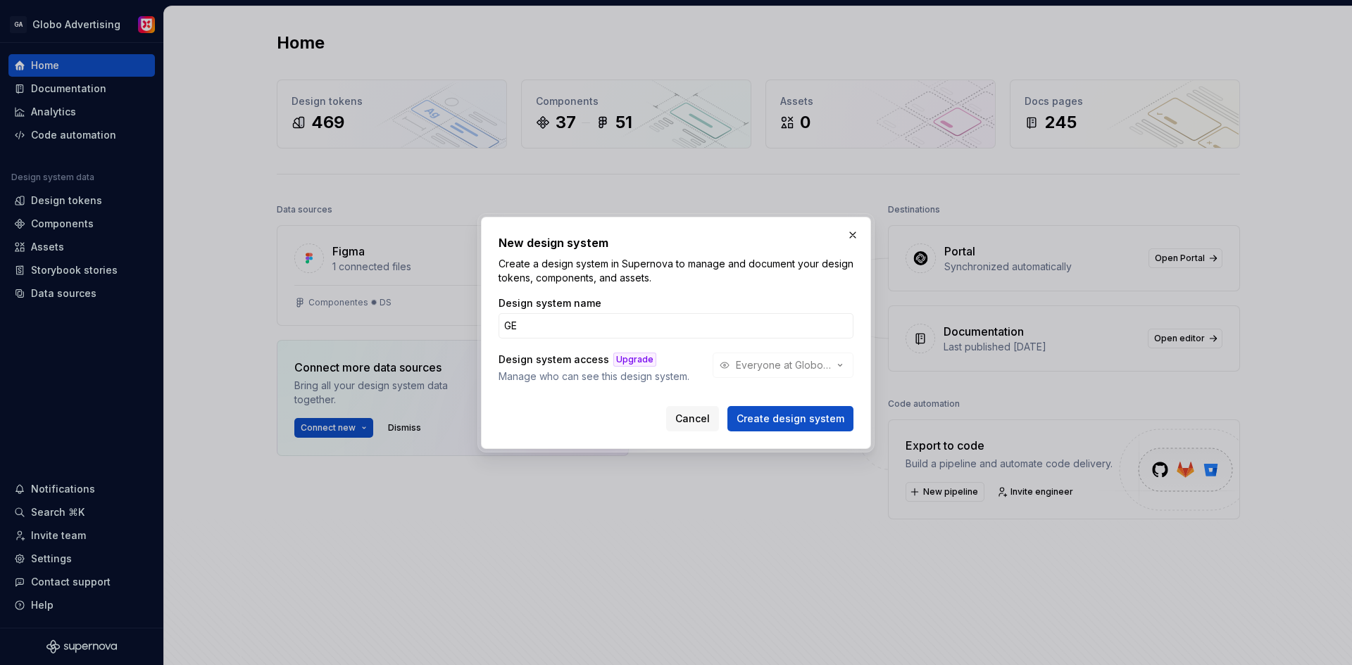
click at [779, 369] on div "Design system access Upgrade Manage who can see this design system. Everyone at…" at bounding box center [675, 368] width 355 height 31
click at [515, 325] on input "GE" at bounding box center [675, 325] width 355 height 25
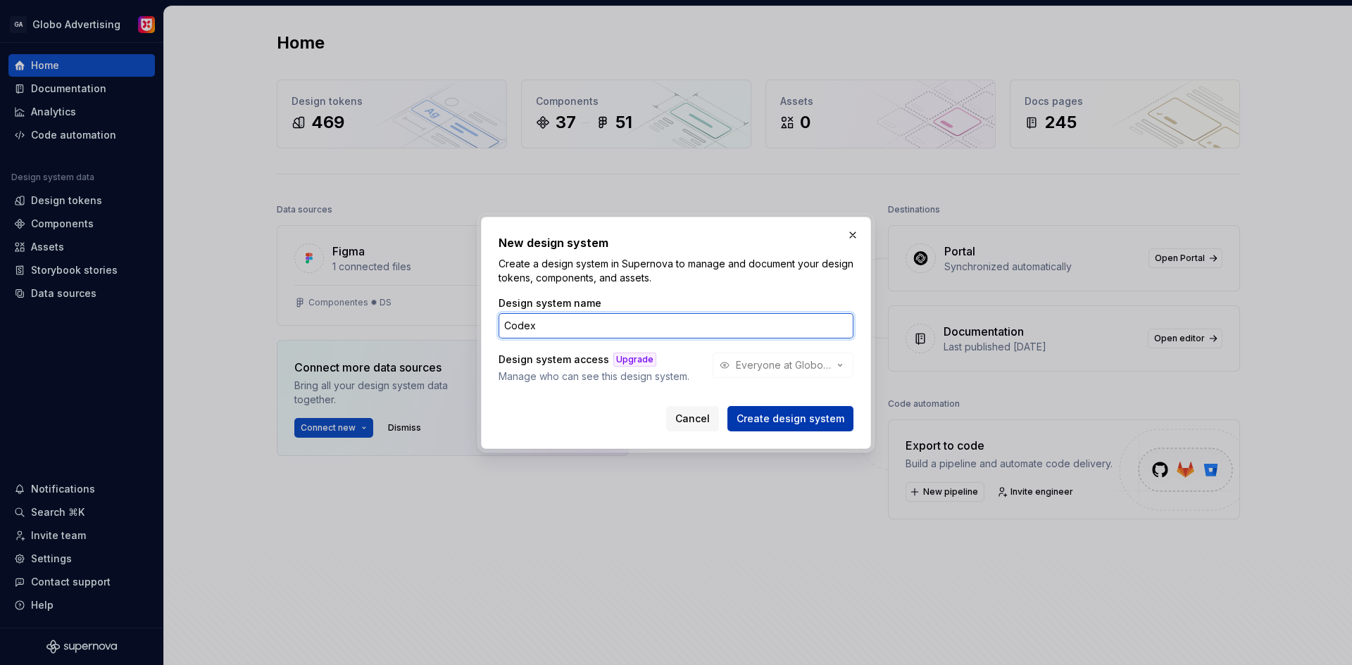
type input "Codex"
click at [795, 420] on span "Create design system" at bounding box center [790, 419] width 108 height 14
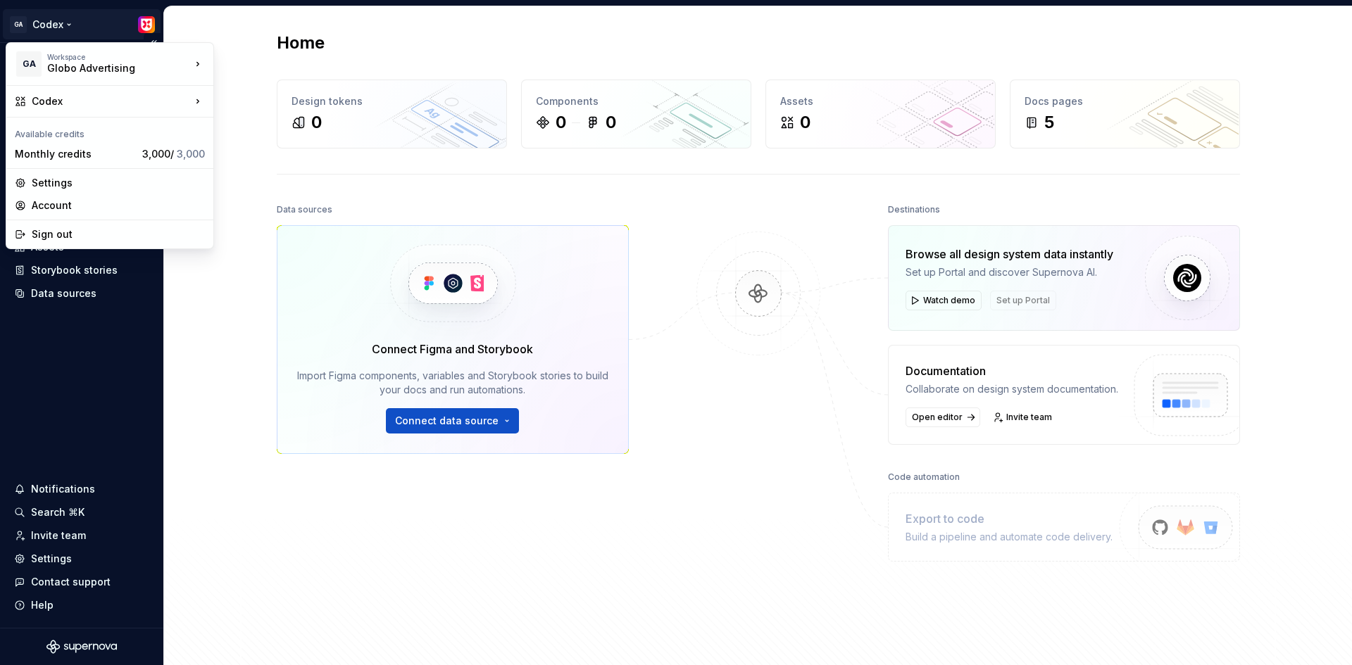
click at [37, 25] on html "GA Codex Home Documentation Analytics Code automation Design system data Design…" at bounding box center [676, 332] width 1352 height 665
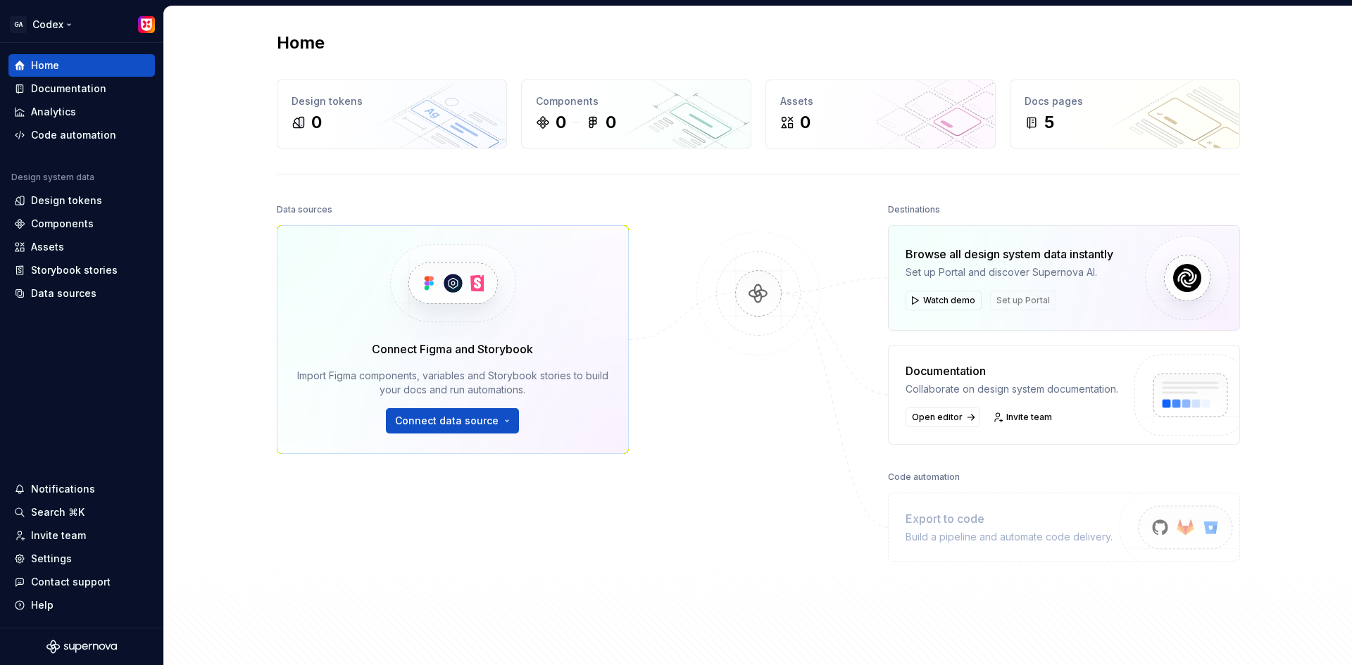
click at [50, 27] on html "GA Codex Home Documentation Analytics Code automation Design system data Design…" at bounding box center [676, 332] width 1352 height 665
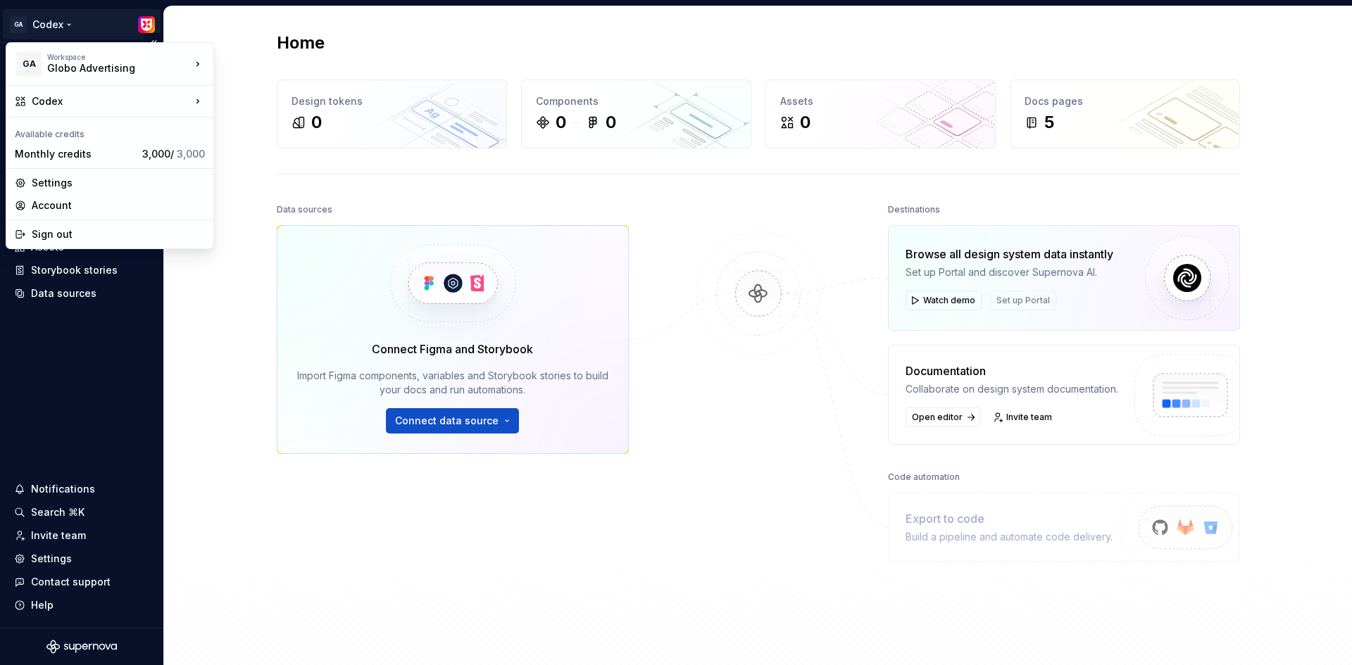
click at [65, 25] on html "GA Codex Home Documentation Analytics Code automation Design system data Design…" at bounding box center [676, 332] width 1352 height 665
click at [68, 184] on div "Settings" at bounding box center [118, 183] width 173 height 14
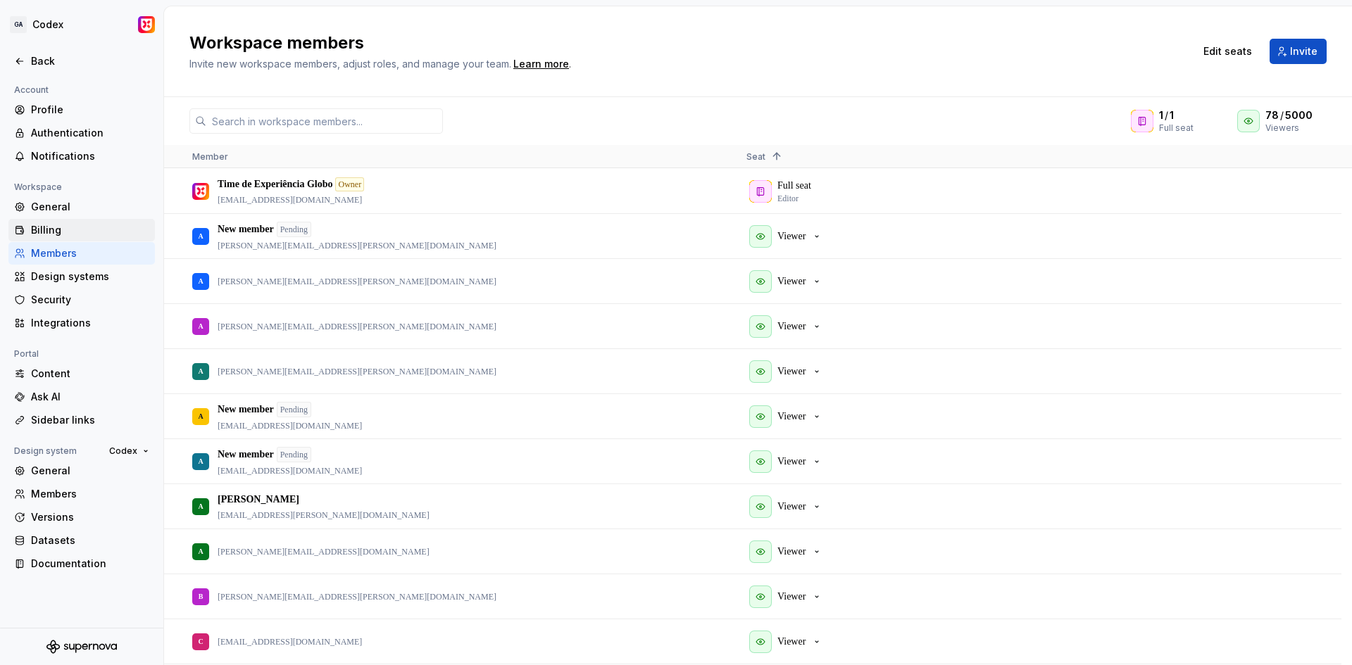
click at [43, 232] on div "Billing" at bounding box center [90, 230] width 118 height 14
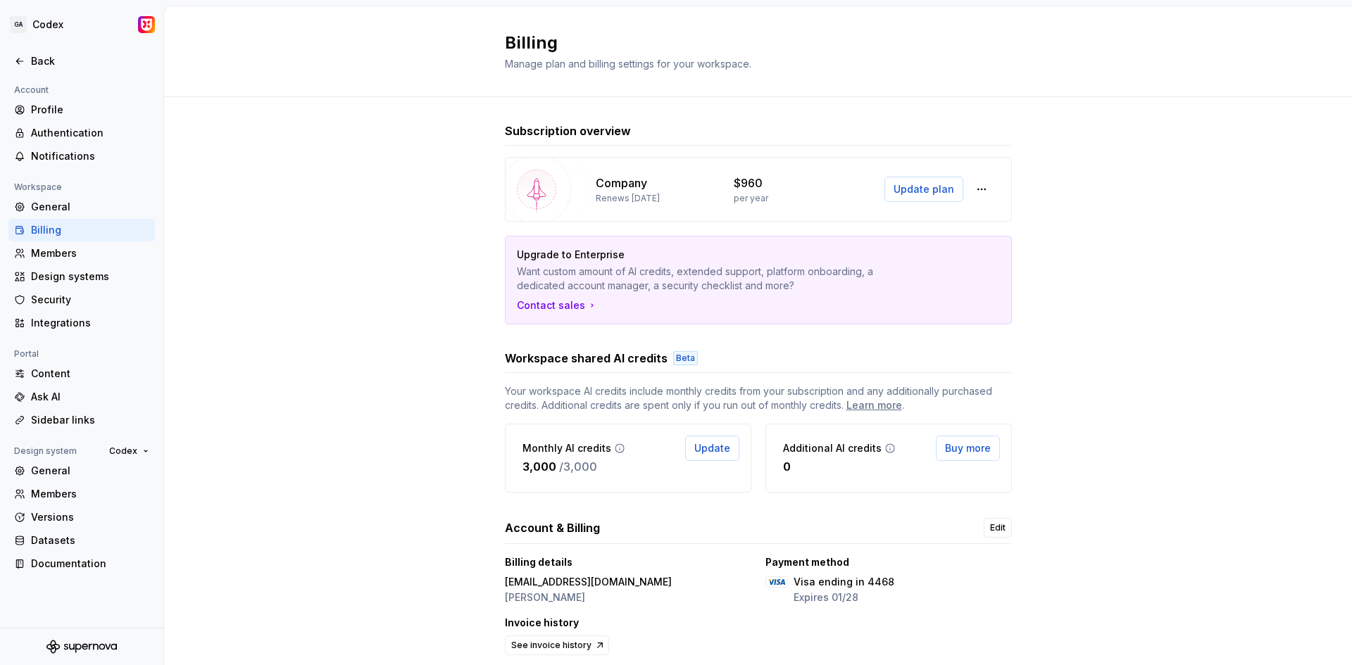
click at [760, 22] on div "Billing Manage plan and billing settings for your workspace." at bounding box center [758, 51] width 1188 height 91
click at [301, 168] on div "Subscription overview Company Renews [DATE] $960 per year Update plan Upgrade t…" at bounding box center [758, 404] width 1188 height 615
click at [59, 27] on html "GA Codex Back Account Profile Authentication Notifications Workspace General Bi…" at bounding box center [676, 332] width 1352 height 665
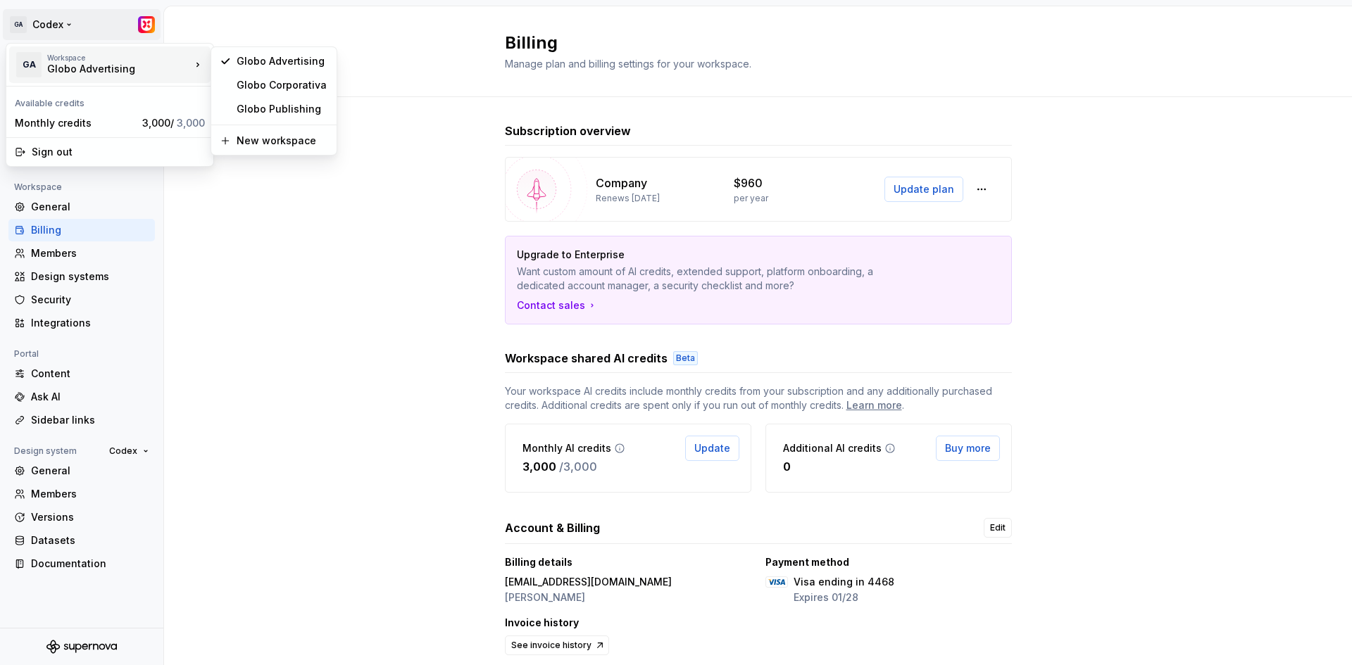
click at [1055, 325] on html "GA Codex Back Account Profile Authentication Notifications Workspace General Bi…" at bounding box center [676, 332] width 1352 height 665
